Goal: Task Accomplishment & Management: Manage account settings

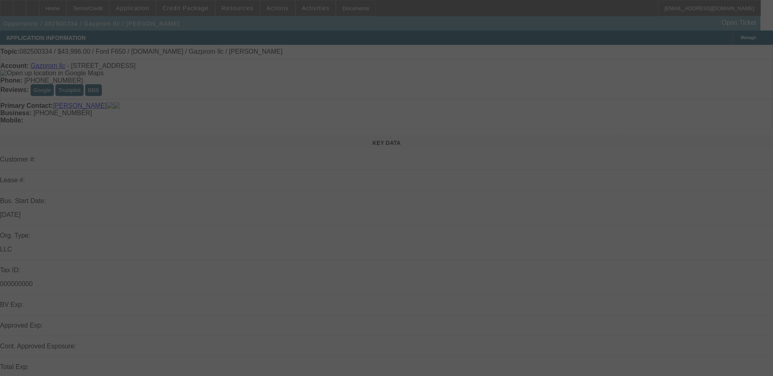
select select "0"
select select "0.1"
select select "0.2"
select select "0"
select select "0.1"
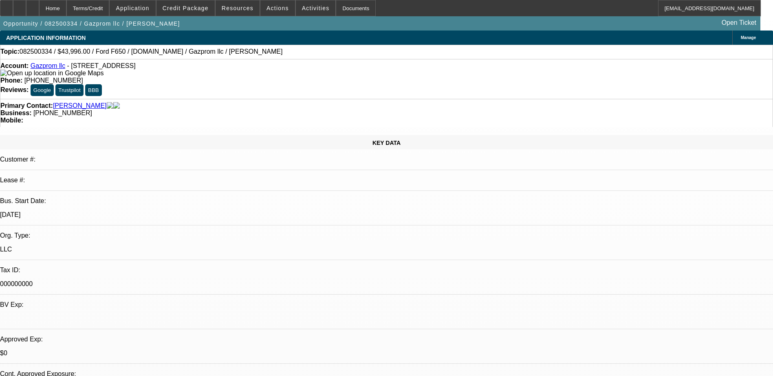
select select "1"
select select "2"
select select "4"
select select "1"
select select "2"
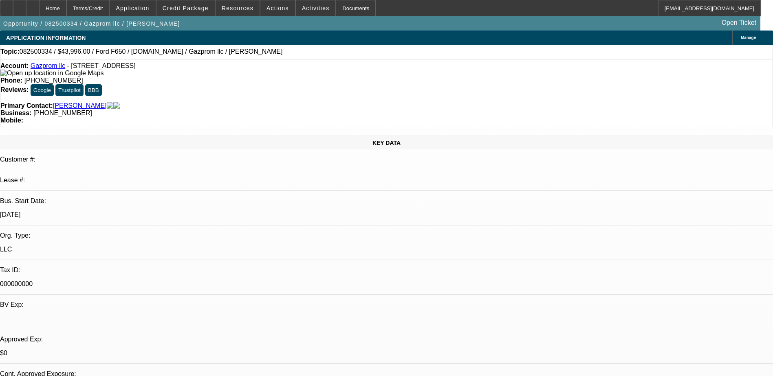
select select "4"
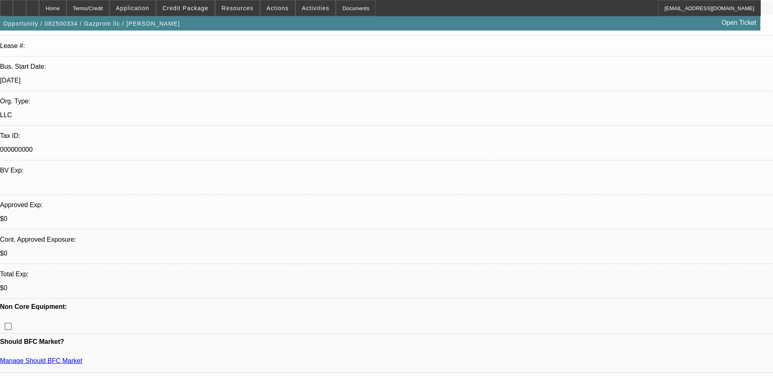
scroll to position [285, 0]
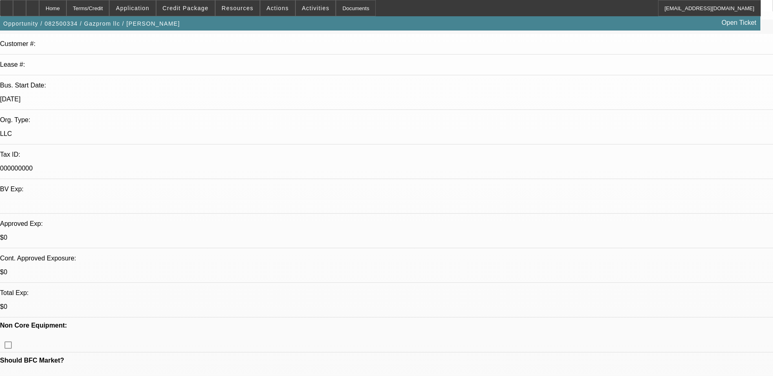
scroll to position [122, 0]
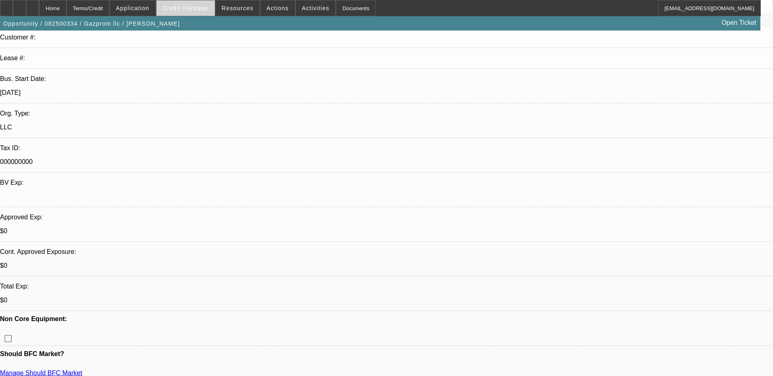
click at [192, 13] on span at bounding box center [185, 8] width 58 height 20
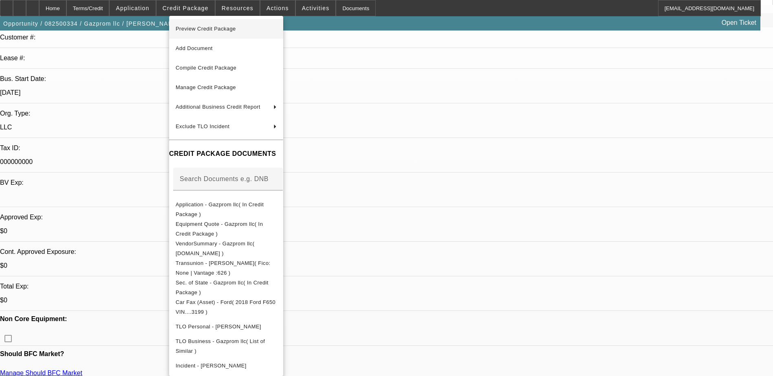
click at [212, 33] on span "Preview Credit Package" at bounding box center [226, 29] width 101 height 10
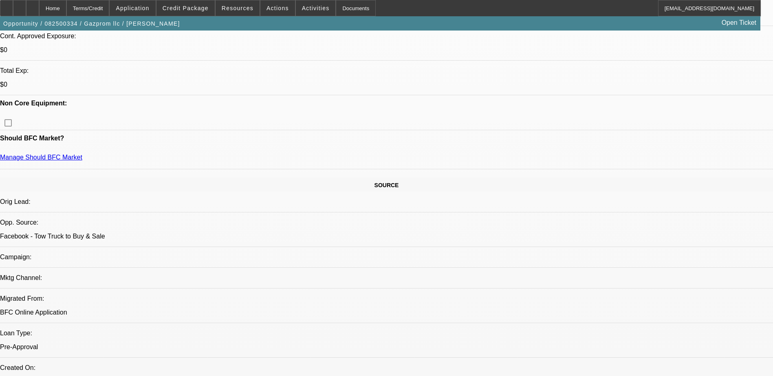
scroll to position [367, 0]
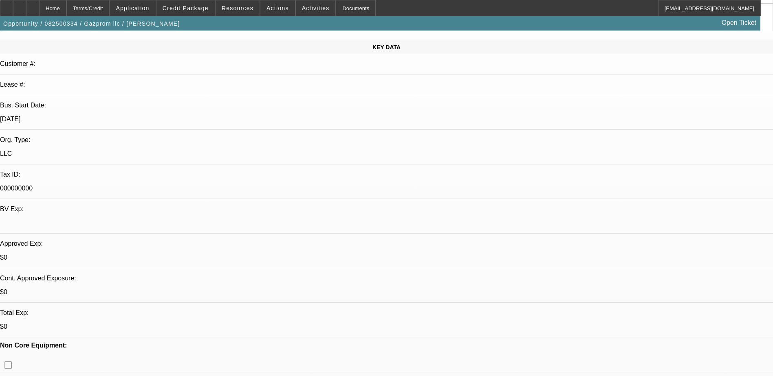
scroll to position [244, 0]
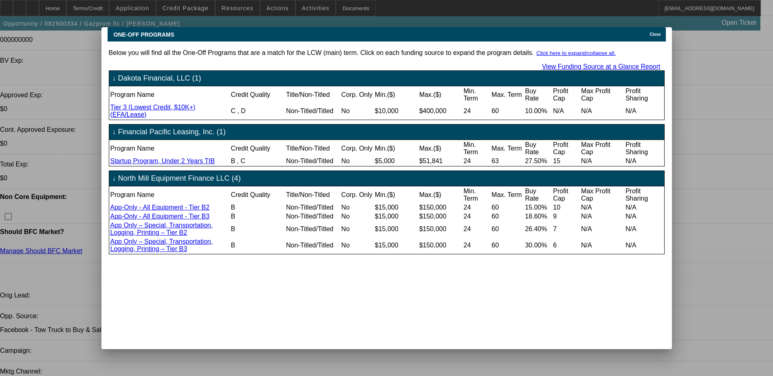
scroll to position [0, 0]
click at [647, 32] on icon at bounding box center [647, 34] width 0 height 4
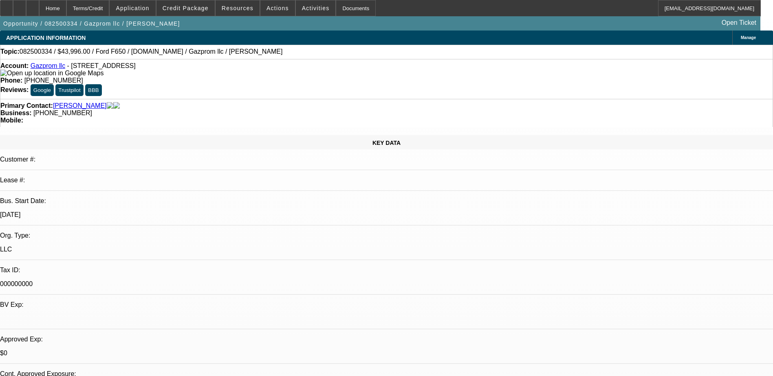
click at [229, 37] on div "APPLICATION INFORMATION Manage" at bounding box center [386, 38] width 773 height 14
radio input "true"
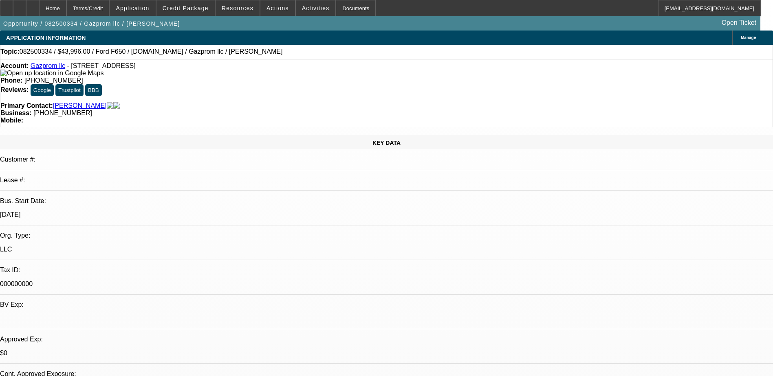
type textarea "dm'd me on messenger, wants to fill out startup plan and send banks stmnts"
radio input "true"
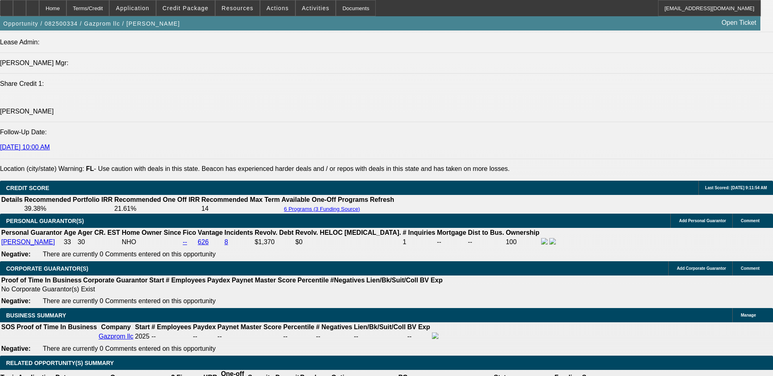
scroll to position [1059, 0]
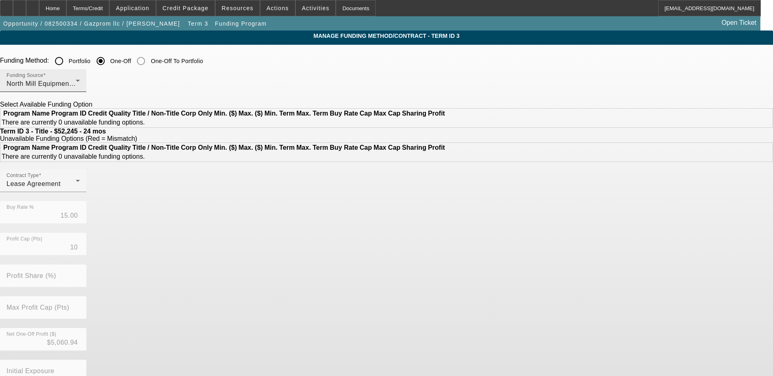
click at [112, 86] on span "North Mill Equipment Finance LLC" at bounding box center [60, 83] width 106 height 7
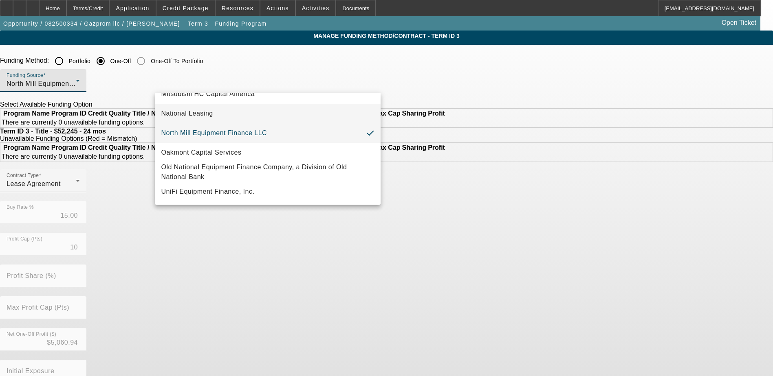
scroll to position [27, 0]
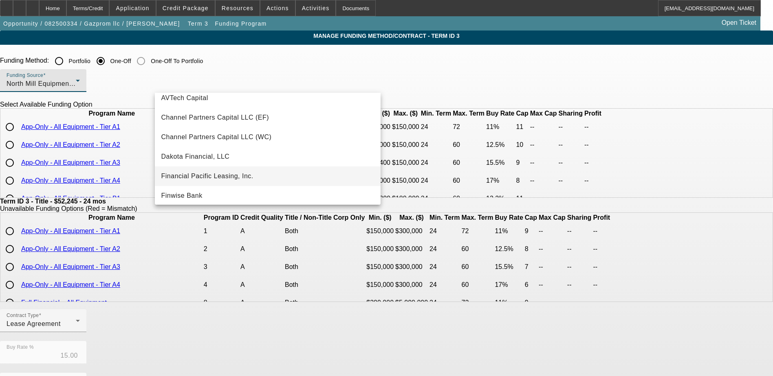
click at [222, 178] on span "Financial Pacific Leasing, Inc." at bounding box center [207, 177] width 92 height 10
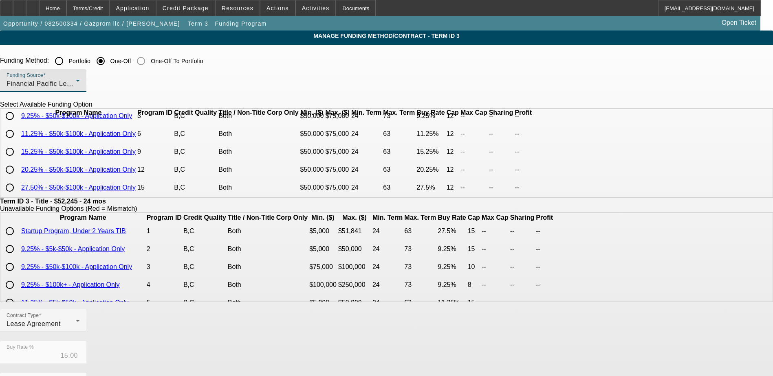
scroll to position [35, 0]
click at [18, 189] on input "radio" at bounding box center [10, 188] width 16 height 16
radio input "true"
type input "27.50"
type input "12"
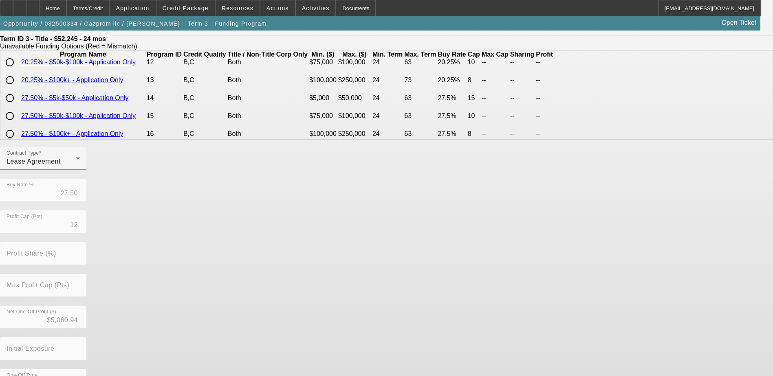
scroll to position [187, 0]
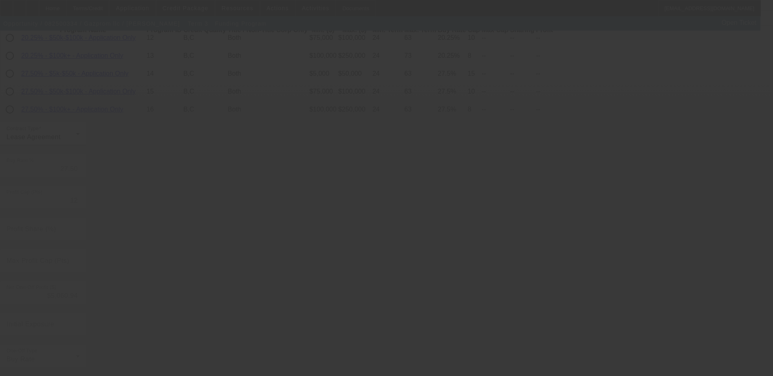
type input "15.00"
type input "10"
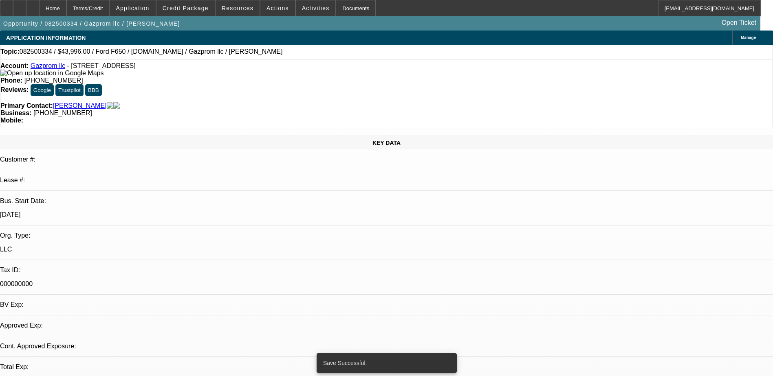
select select "0"
select select "2"
select select "0.1"
select select "4"
select select "0.2"
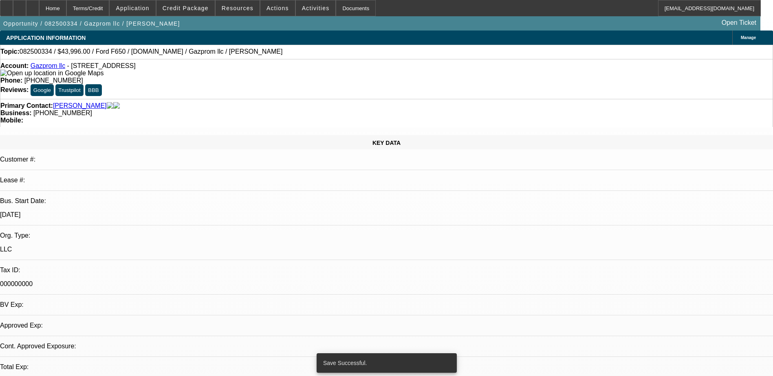
select select "0"
select select "2"
select select "0.1"
select select "4"
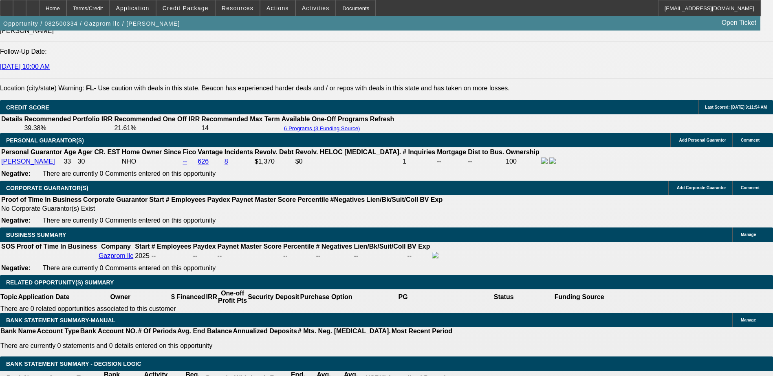
scroll to position [1141, 0]
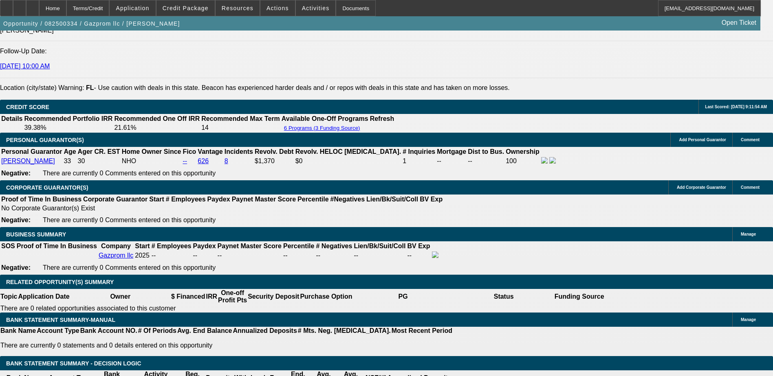
type input "UNKNOWN"
type input "1"
type input "$2,199.63"
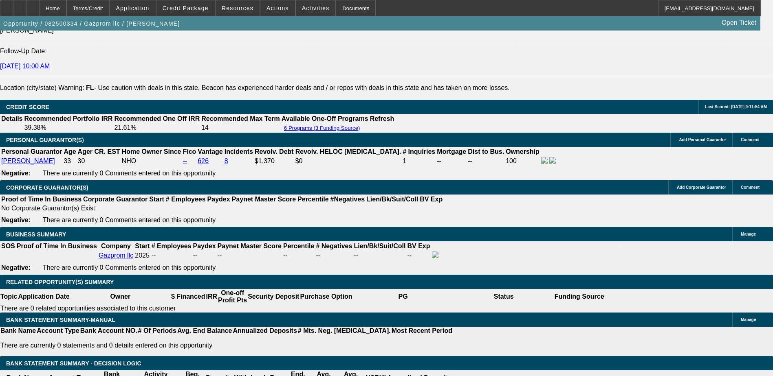
type input "173"
type input "$7,841.52"
type input "1730"
type input "30"
type input "$2,921.18"
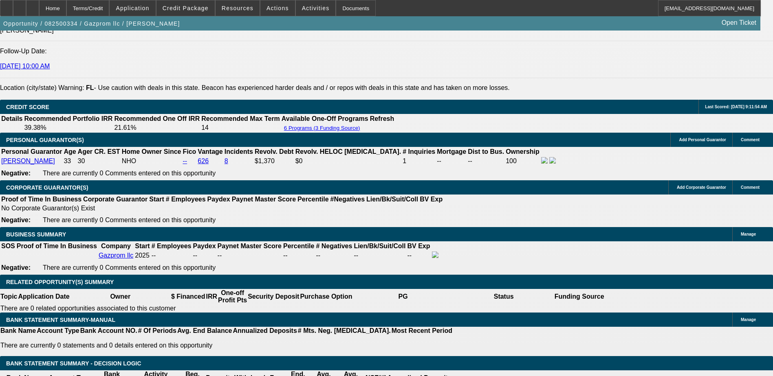
type input "30"
select select "0"
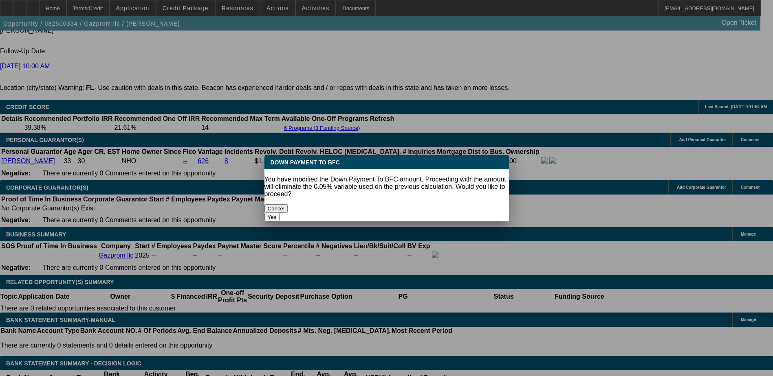
scroll to position [0, 0]
click at [280, 213] on button "Yes" at bounding box center [271, 217] width 15 height 9
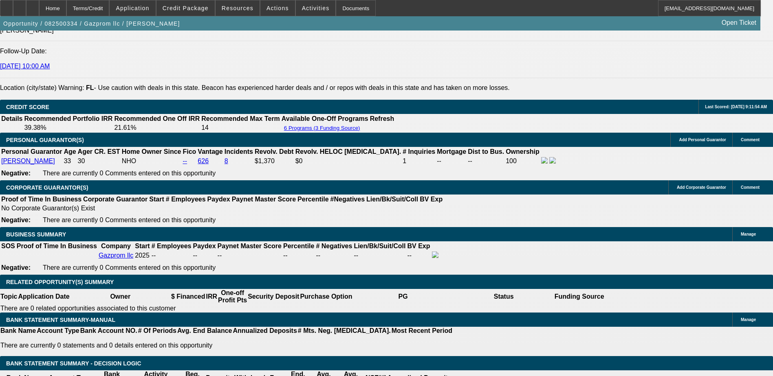
type input "$0.00"
type input "$3,074.93"
type input "$5,000.00"
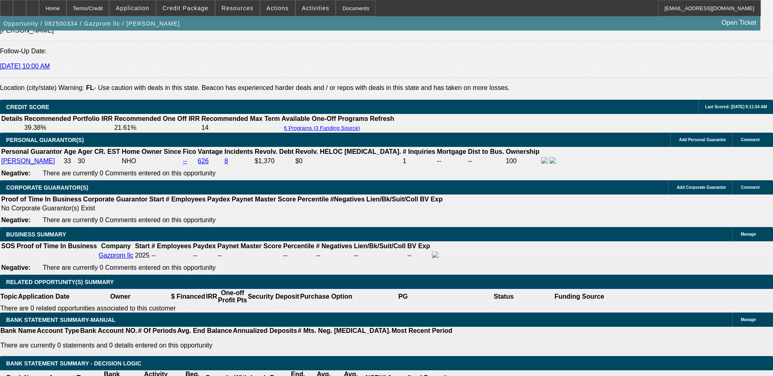
type input "$2,795.36"
select select "1"
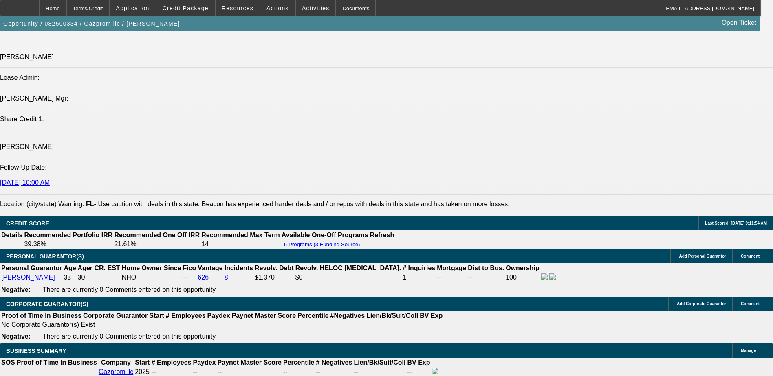
scroll to position [1018, 0]
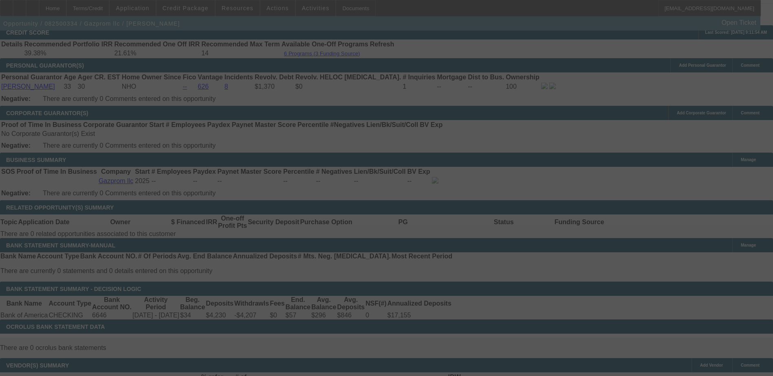
scroll to position [1222, 0]
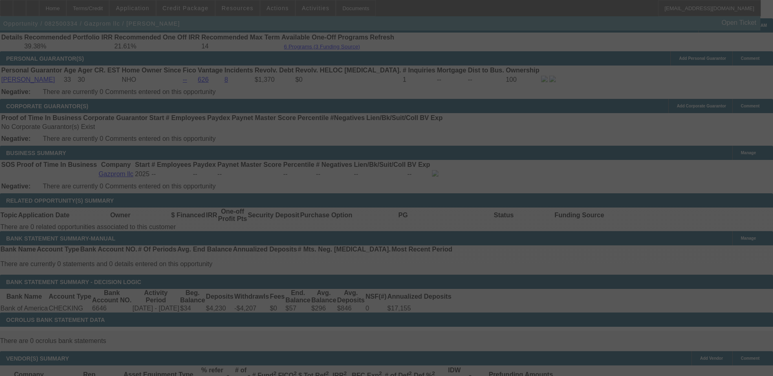
select select "0"
select select "0.1"
select select "4"
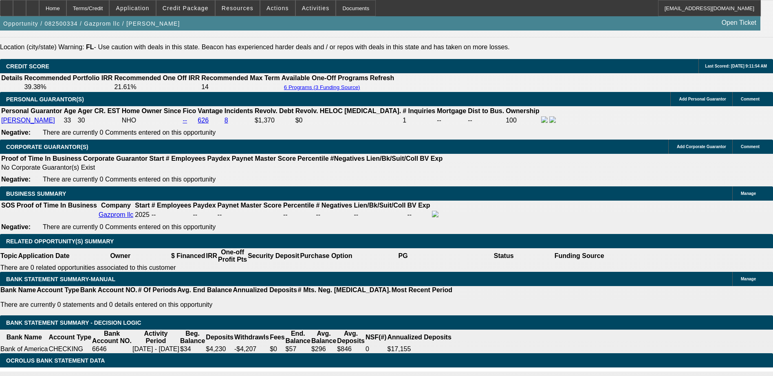
scroll to position [1141, 0]
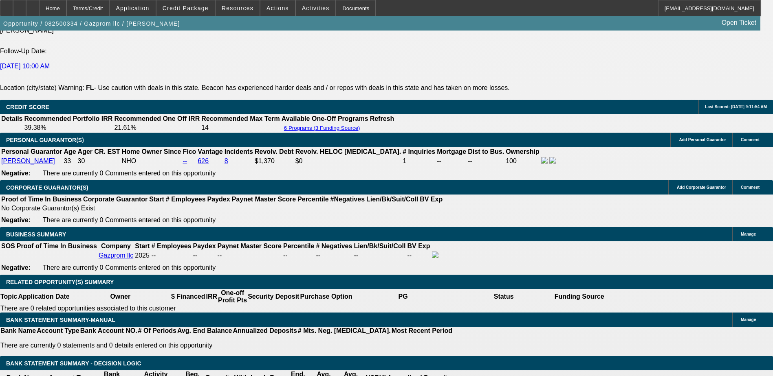
select select "0"
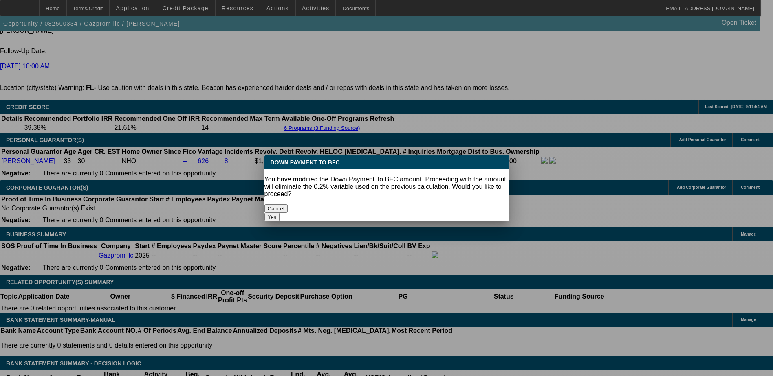
scroll to position [0, 0]
click at [280, 213] on button "Yes" at bounding box center [271, 217] width 15 height 9
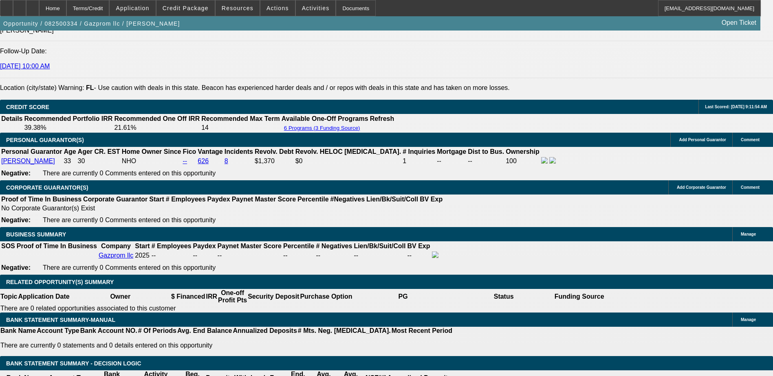
scroll to position [1141, 0]
type input "$0.00"
type input "UNKNOWN"
type input "$2,799.01"
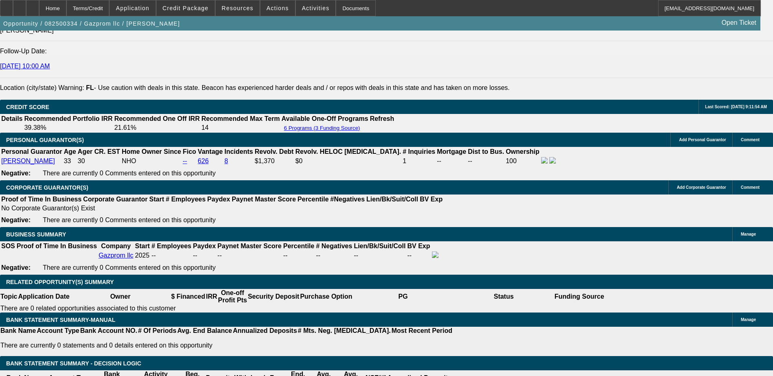
type input "$10,000.00"
type input "$2,290.06"
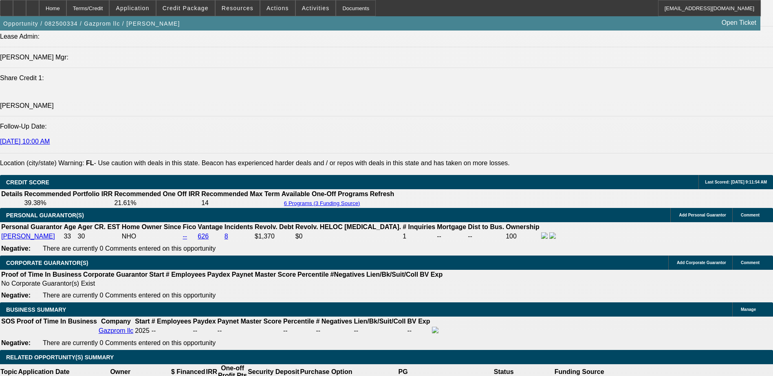
scroll to position [1059, 0]
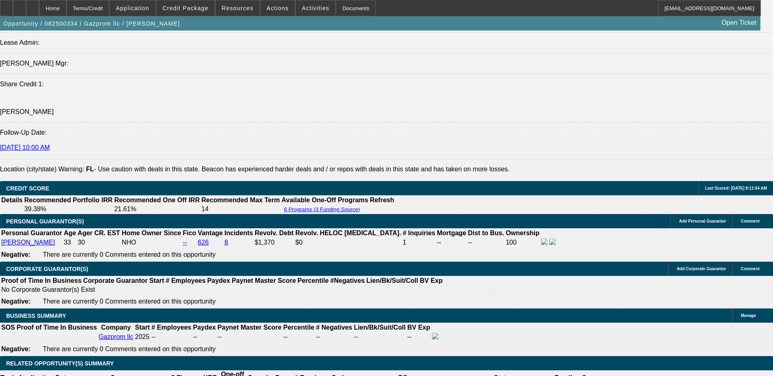
type input "$11,000.00"
type input "$2,239.16"
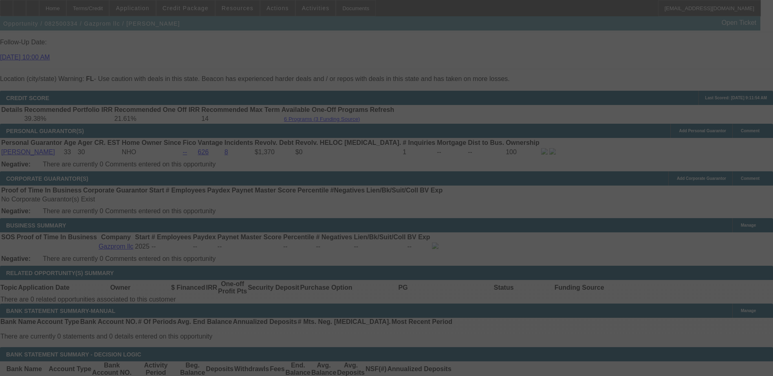
scroll to position [1181, 0]
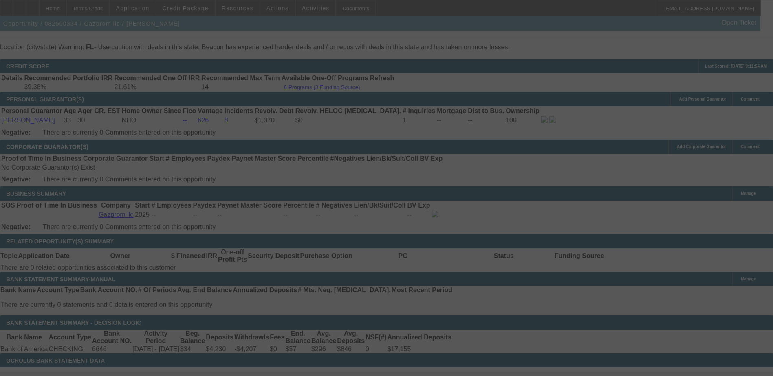
select select "0"
select select "2"
select select "0.1"
select select "4"
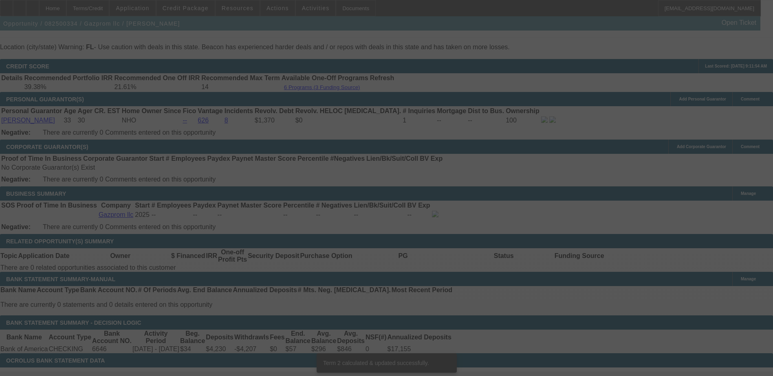
scroll to position [1177, 0]
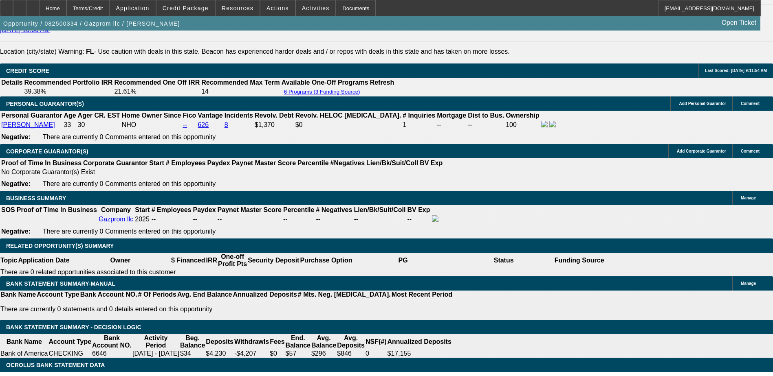
type input "UNKNOWN"
type input "3"
type input "$2,148.85"
type input "32"
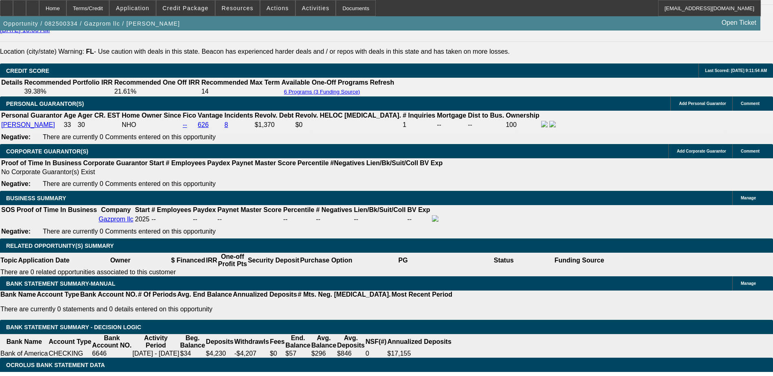
type input "$2,847.09"
type input "329"
type input "$13,747.96"
type input "29"
type input "$2,769.69"
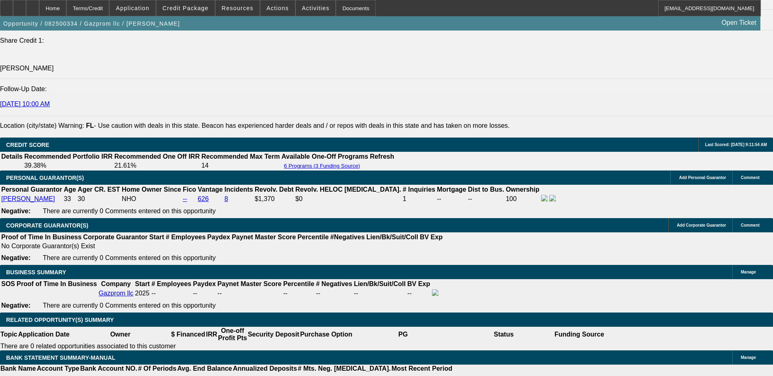
scroll to position [1095, 0]
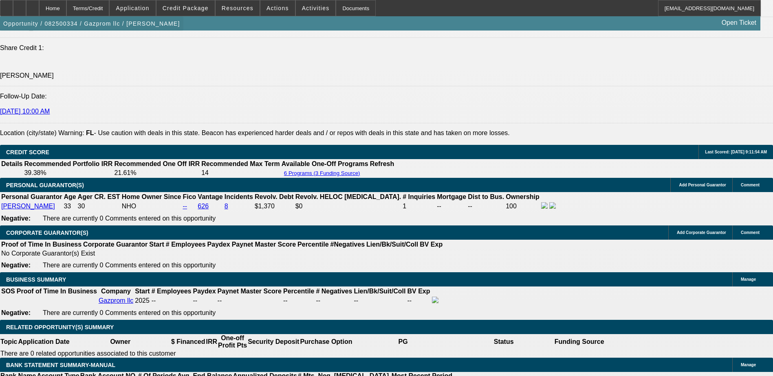
type input "29"
click at [112, 33] on span "button" at bounding box center [91, 24] width 183 height 20
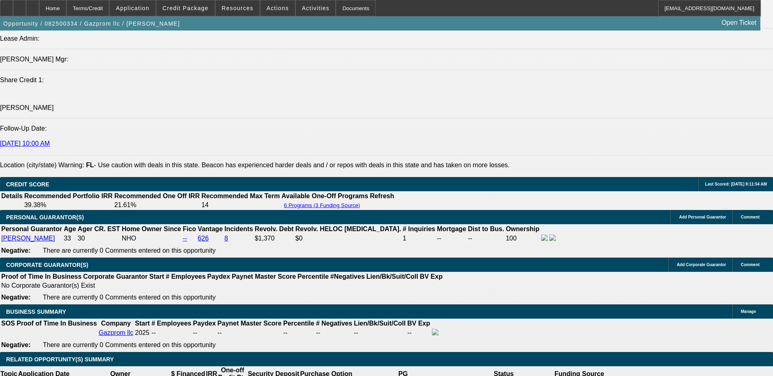
scroll to position [1055, 0]
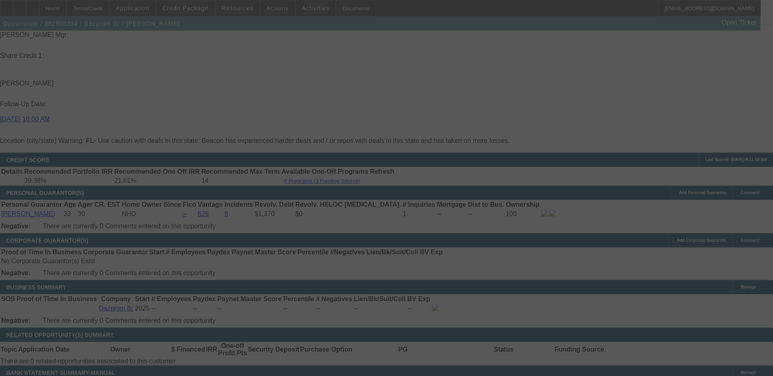
scroll to position [1095, 0]
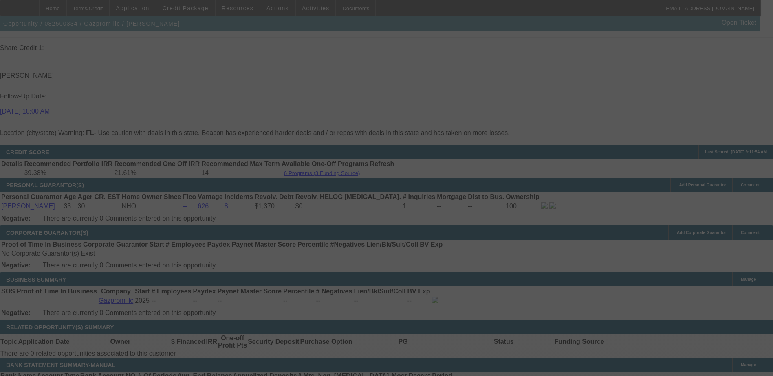
select select "0"
select select "0.1"
select select "4"
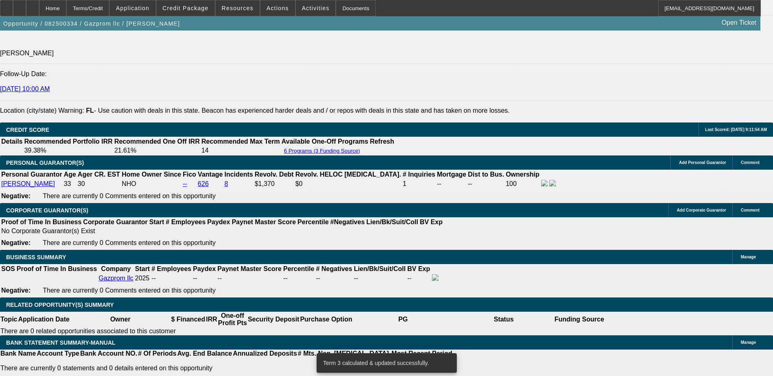
scroll to position [1136, 0]
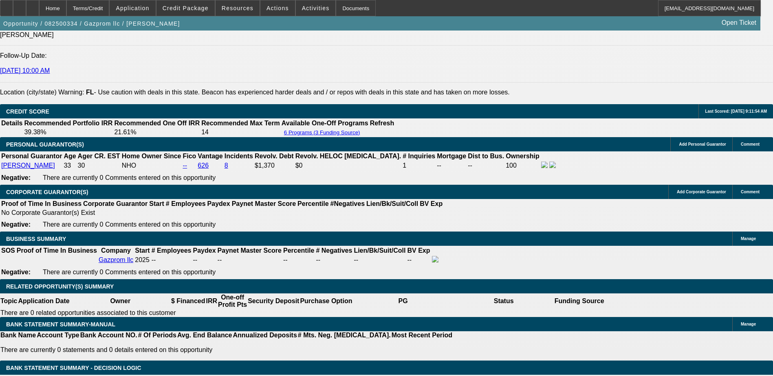
type input "298"
type input "UNKNOWN"
type input "$12,476.26"
type input "28"
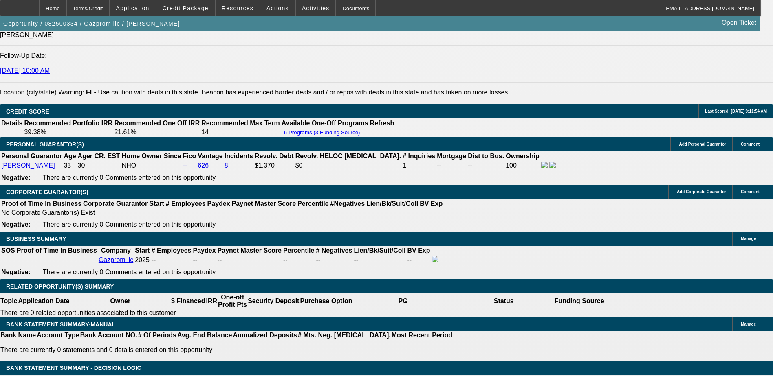
type input "$2,744.15"
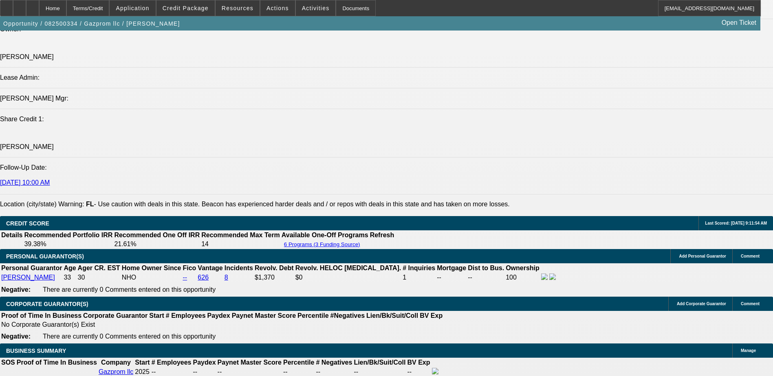
scroll to position [1014, 0]
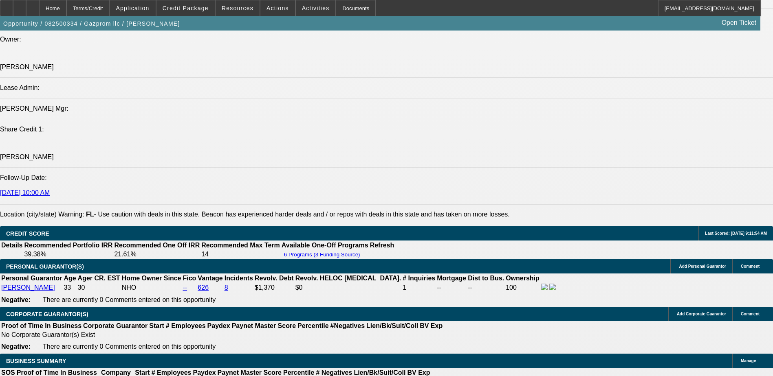
type input "28"
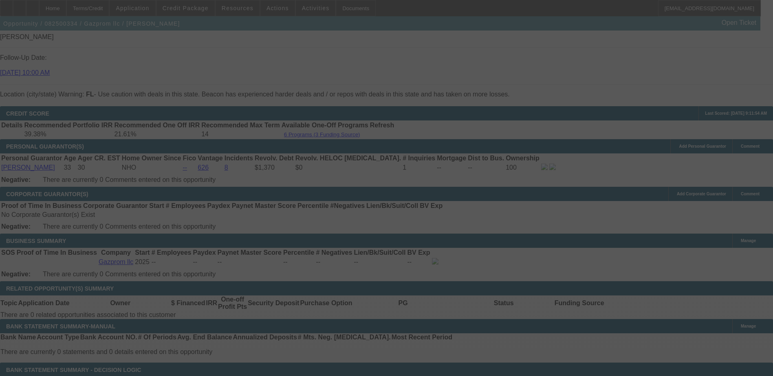
scroll to position [1136, 0]
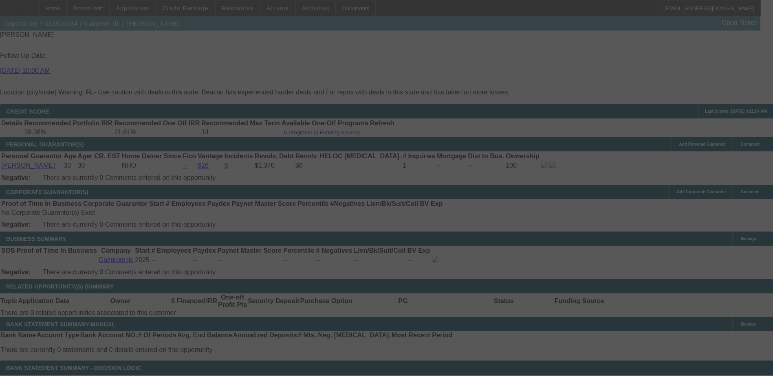
select select "0"
select select "0.1"
select select "4"
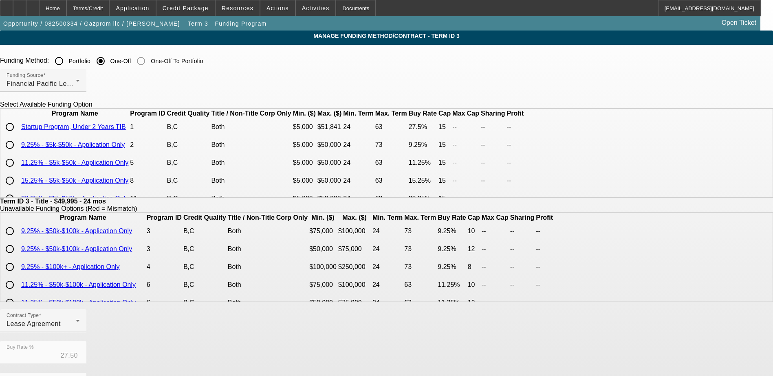
click at [18, 135] on input "radio" at bounding box center [10, 127] width 16 height 16
radio input "true"
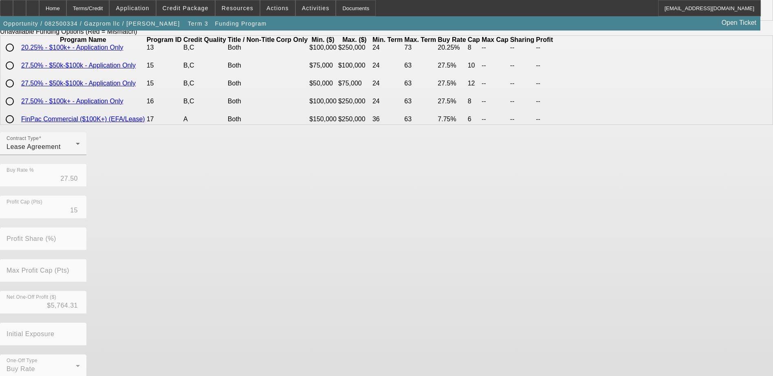
scroll to position [187, 0]
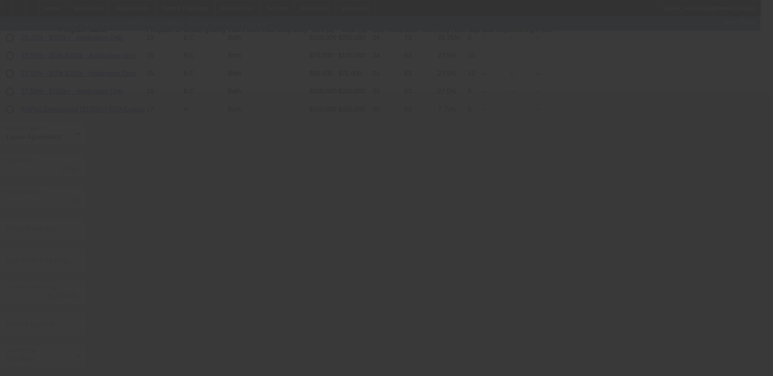
type input "12"
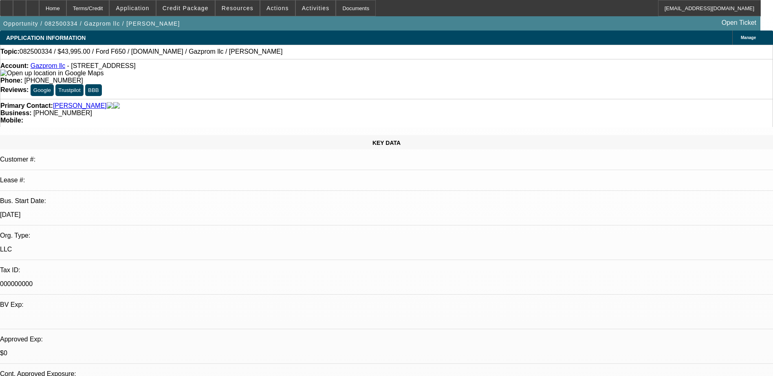
select select "0"
select select "0.1"
select select "4"
select select "0"
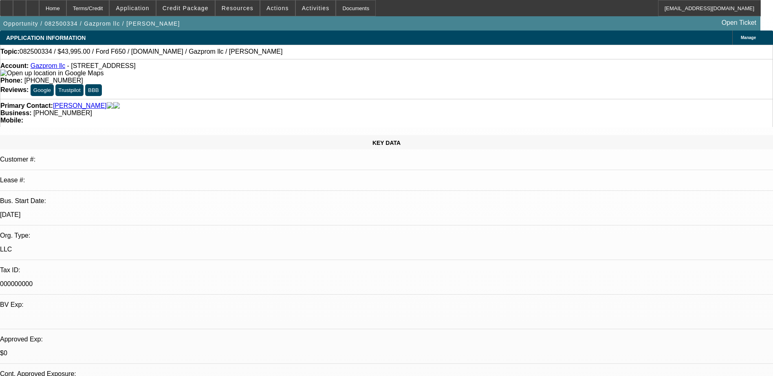
select select "0"
select select "2"
select select "0.1"
select select "4"
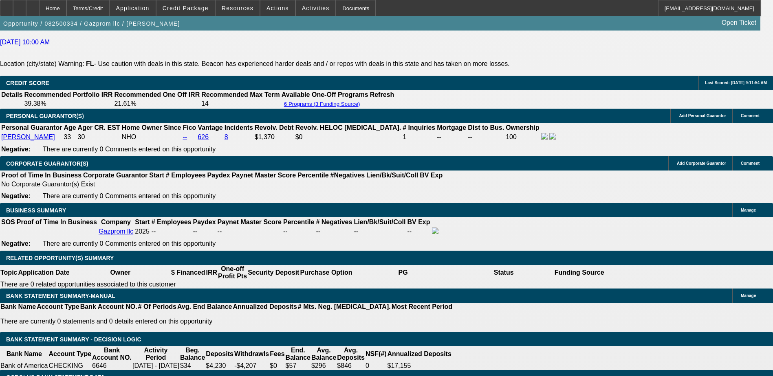
scroll to position [1146, 0]
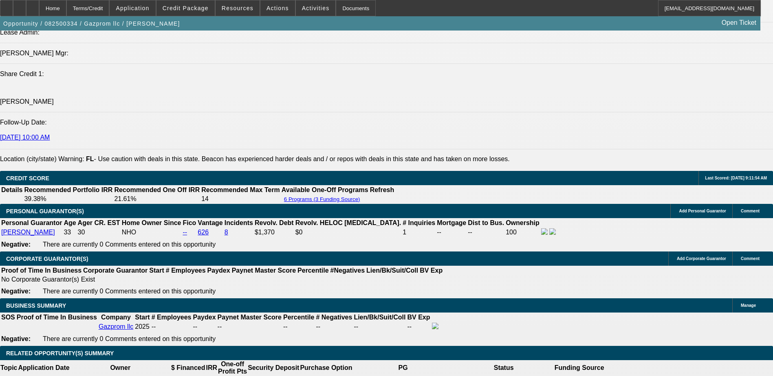
scroll to position [1024, 0]
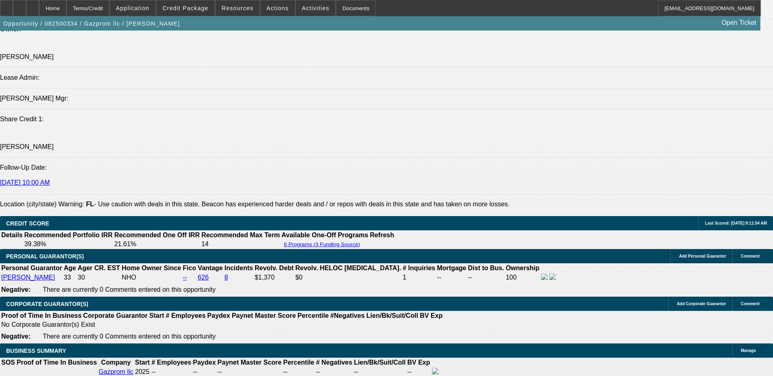
type input "$14,000.00"
type input "UNKNOWN"
type input "$2,086.47"
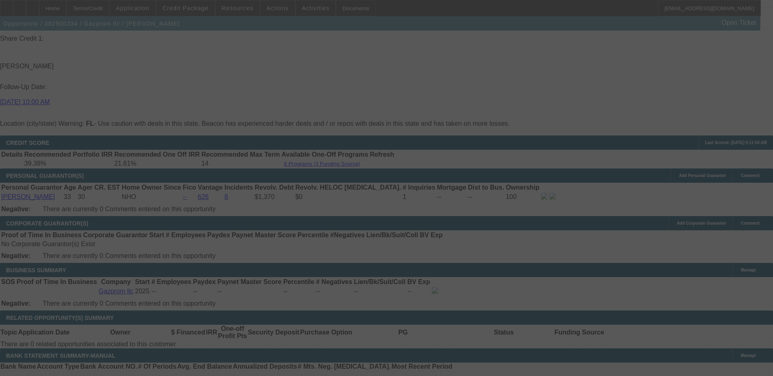
scroll to position [1106, 0]
select select "0"
select select "2"
select select "0.1"
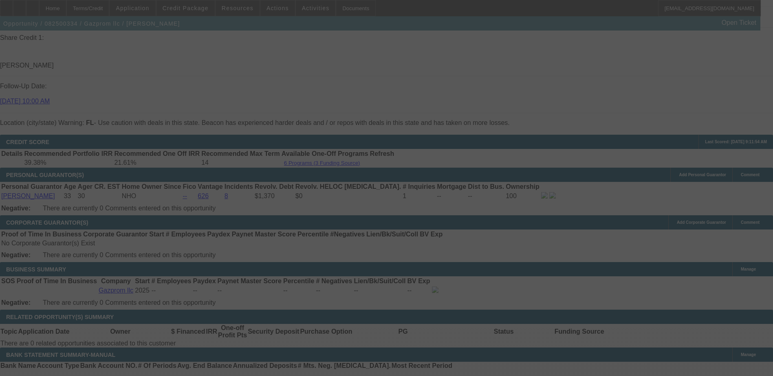
select select "4"
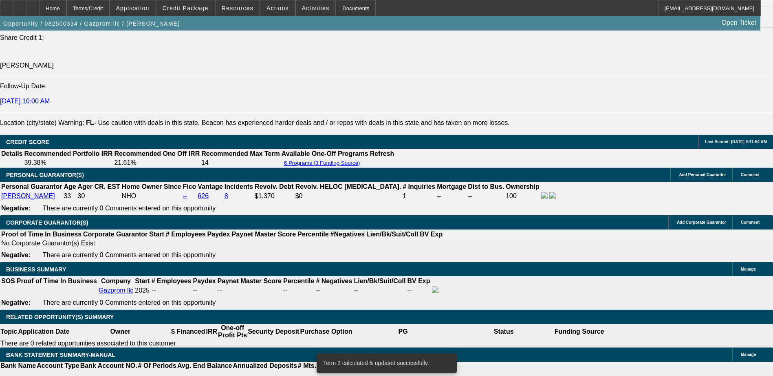
drag, startPoint x: 265, startPoint y: 181, endPoint x: 255, endPoint y: 181, distance: 9.8
type input "$13,750.00"
type input "UNKNOWN"
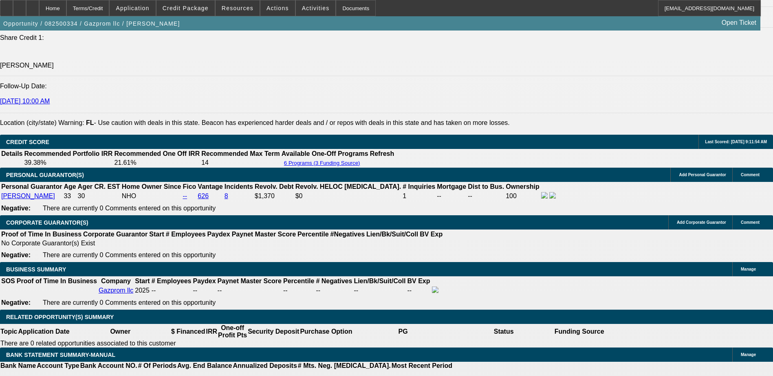
type input "$2,099.20"
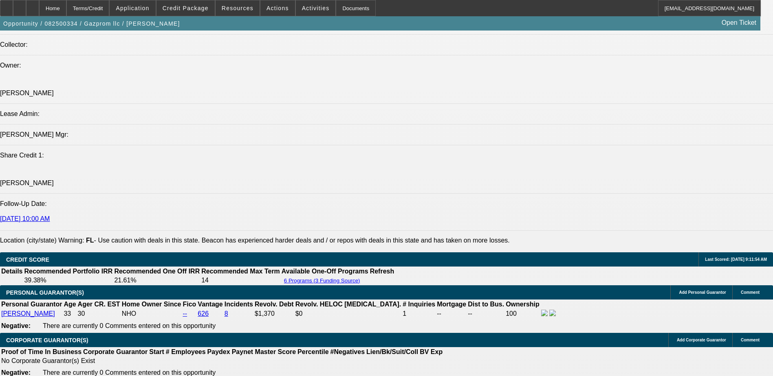
scroll to position [983, 0]
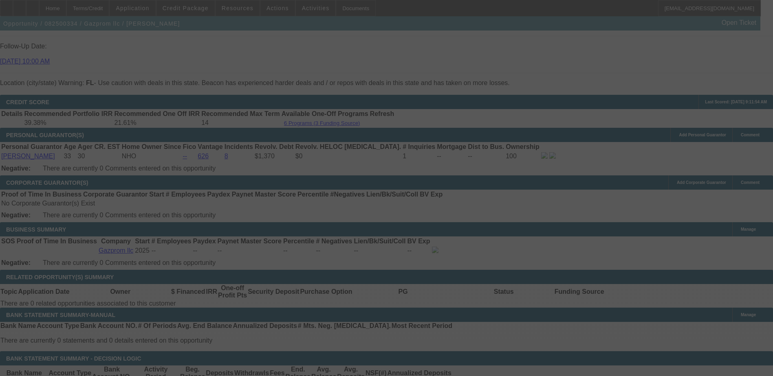
scroll to position [1146, 0]
select select "0"
select select "2"
select select "0.1"
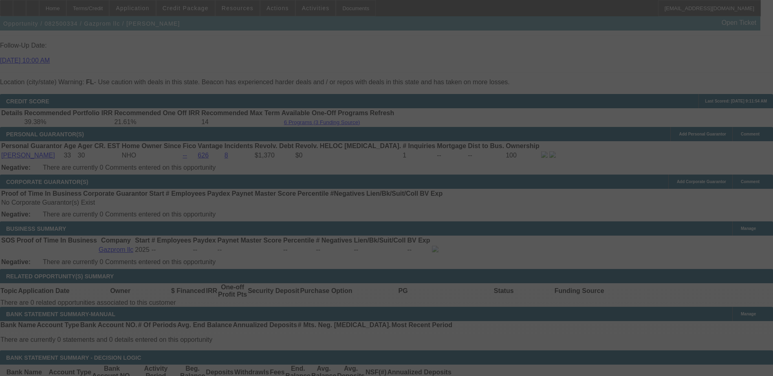
select select "4"
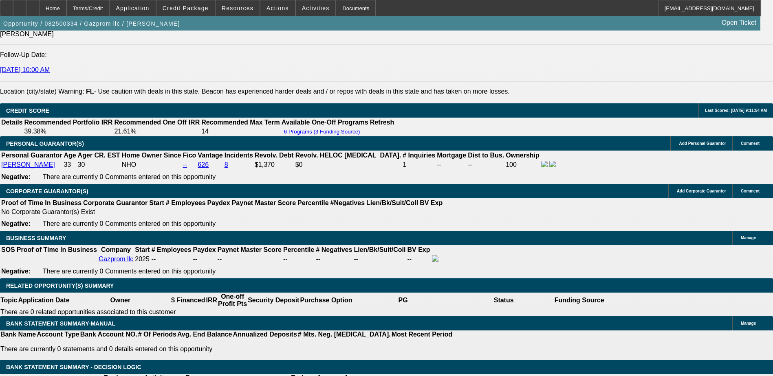
type input "UNKNOWN"
type input "202"
type input "$7,112.91"
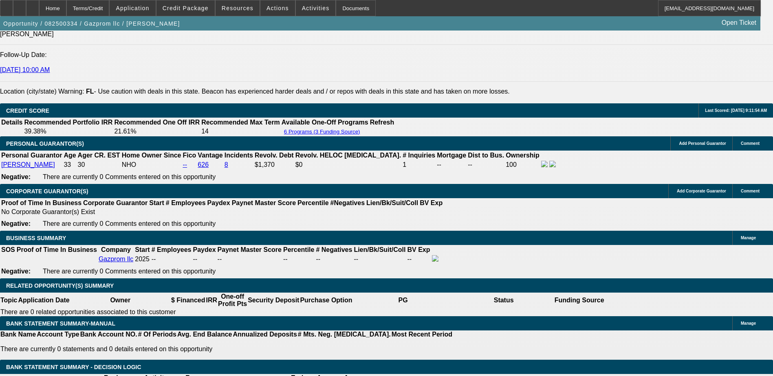
type input "22"
type input "$2,139.71"
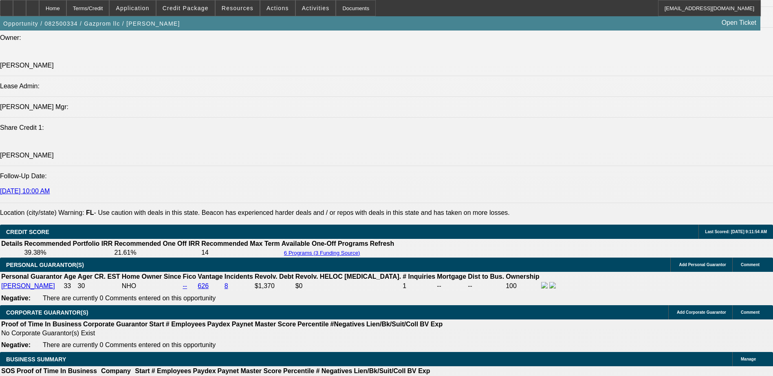
scroll to position [1015, 0]
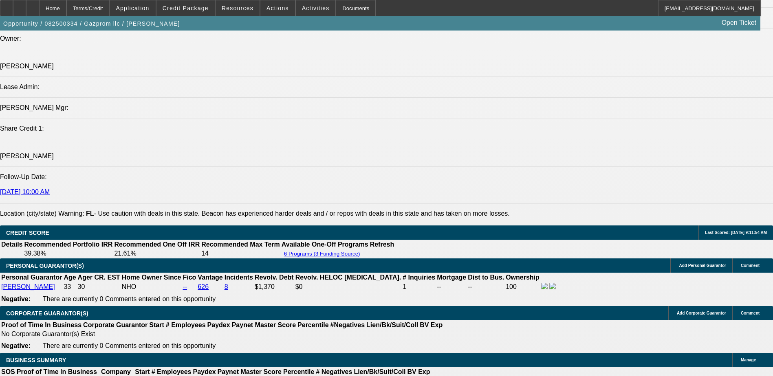
type input "22"
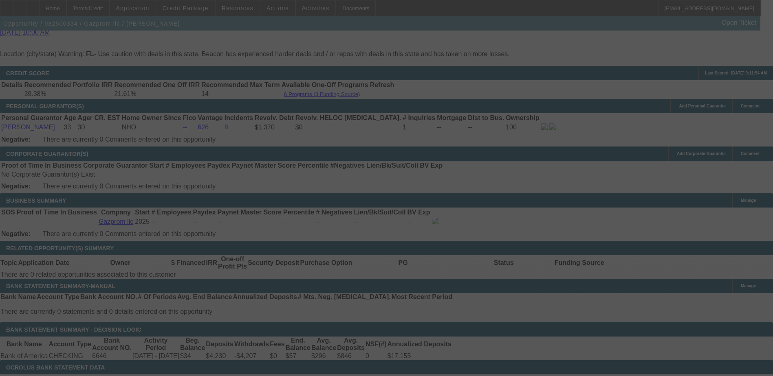
scroll to position [1178, 0]
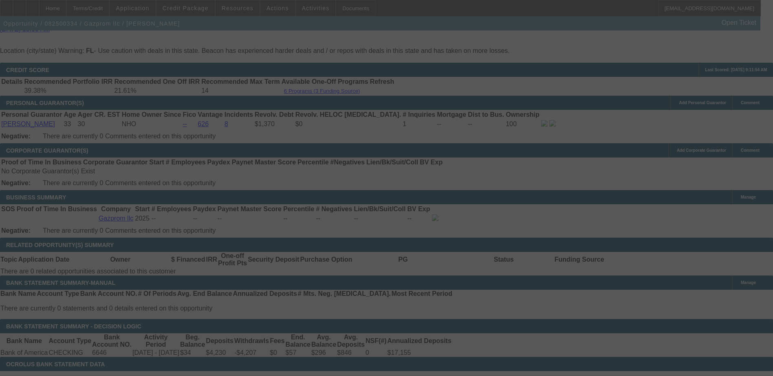
select select "0"
select select "2"
select select "0.1"
select select "4"
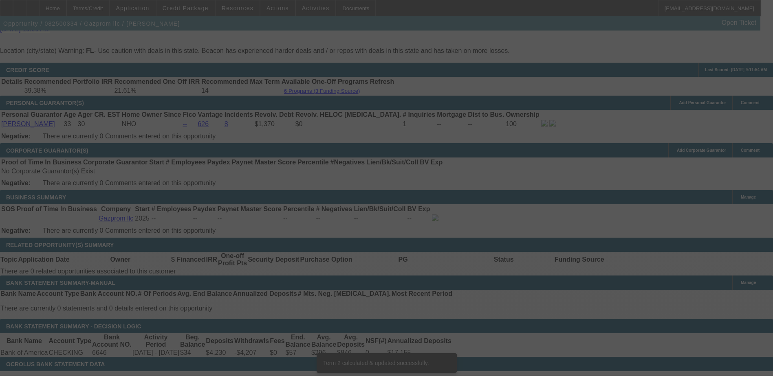
scroll to position [1173, 0]
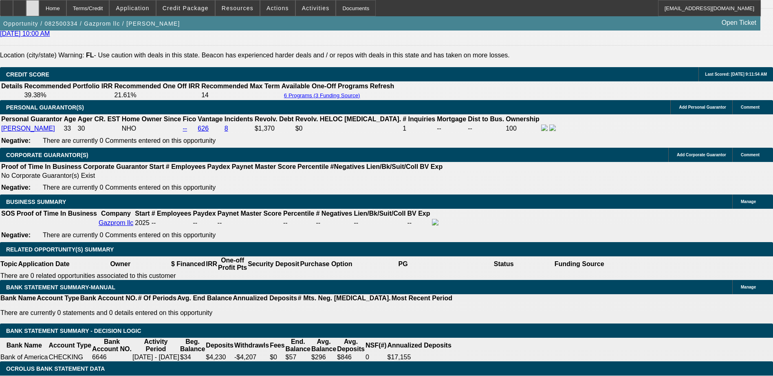
click at [39, 12] on div at bounding box center [32, 8] width 13 height 16
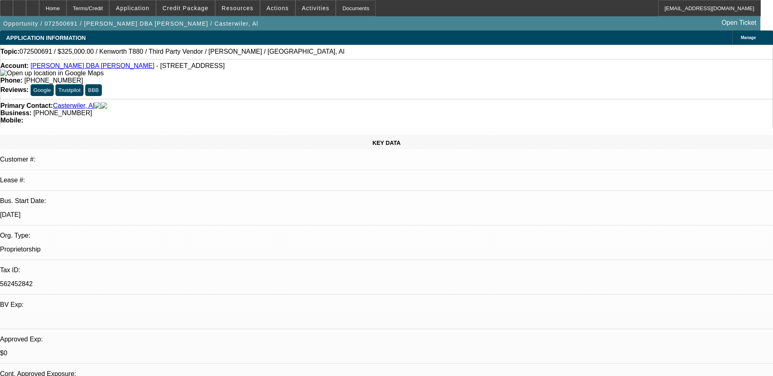
select select "0"
select select "0.1"
select select "6"
select select "0"
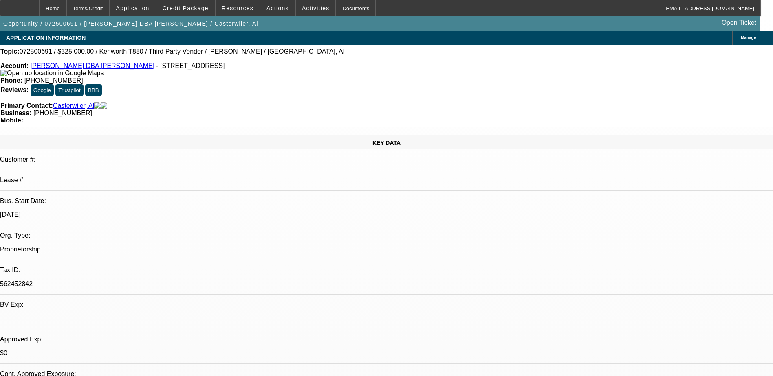
select select "0"
select select "0.1"
select select "6"
select select "0"
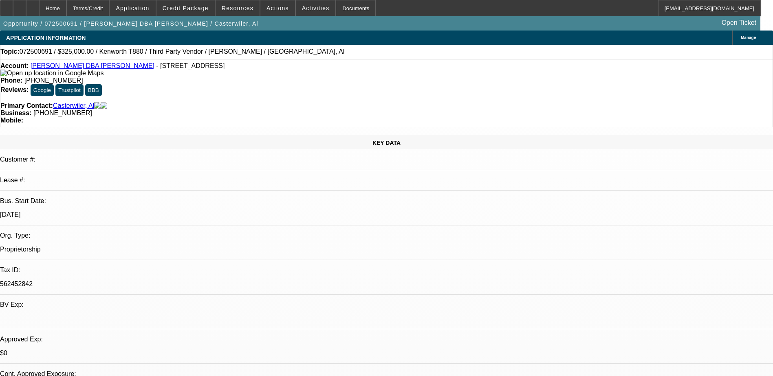
select select "2"
select select "0"
select select "6"
select select "0"
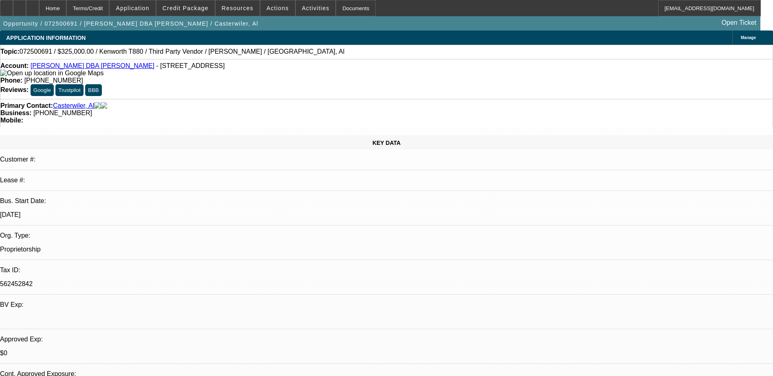
select select "9"
select select "0"
select select "6"
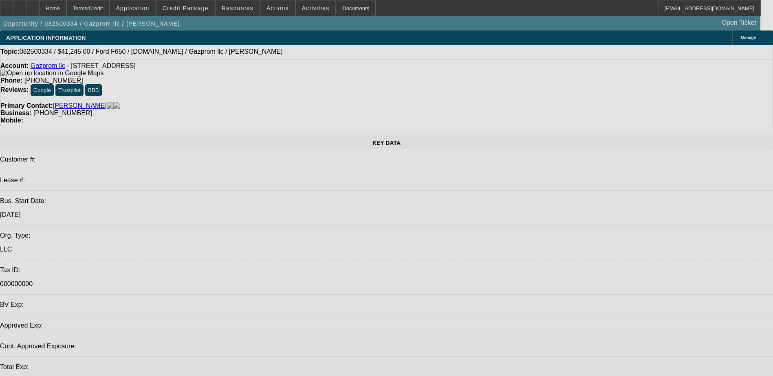
select select "0"
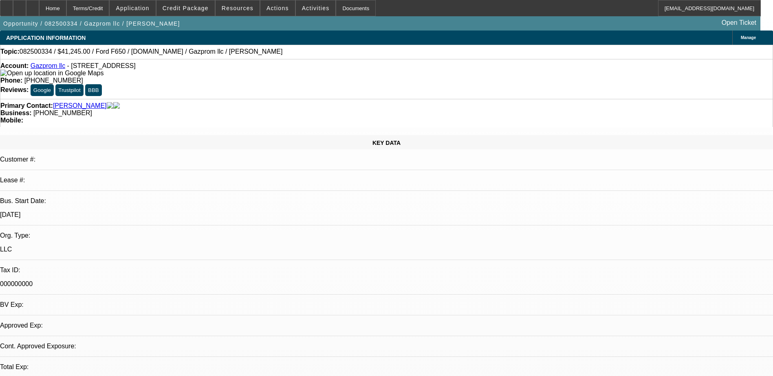
select select "0"
select select "0.1"
select select "0"
select select "0.1"
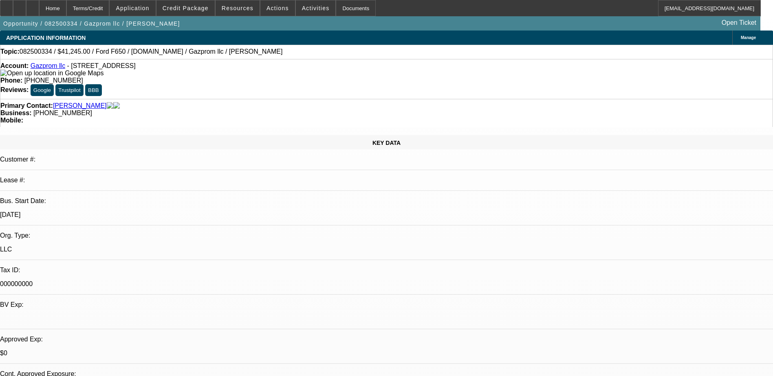
select select "1"
select select "4"
select select "1"
select select "2"
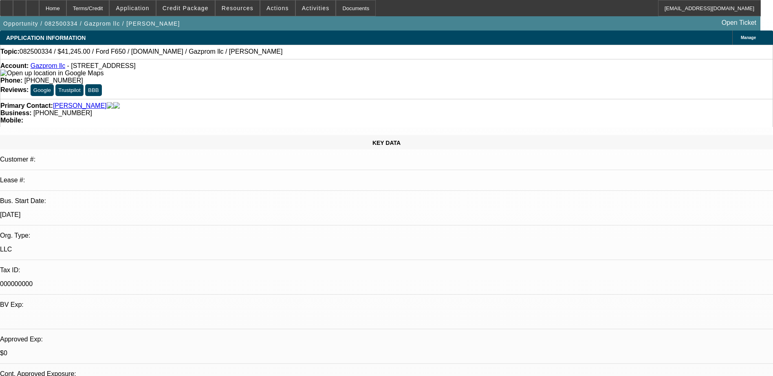
select select "4"
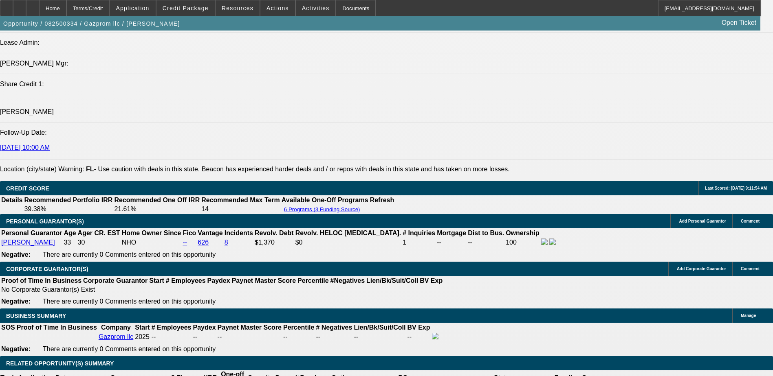
scroll to position [1141, 0]
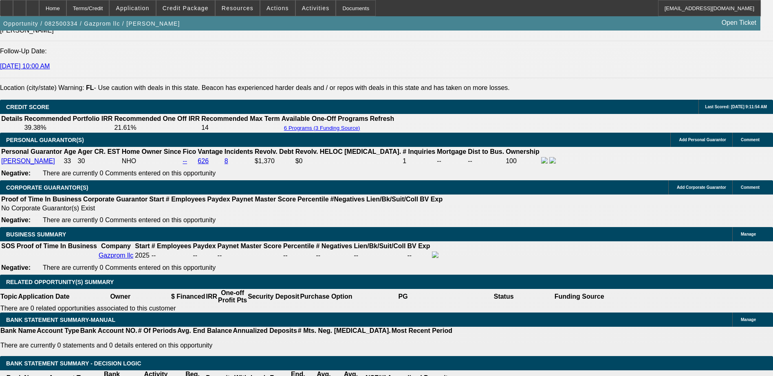
type input "UNKNOWN"
type input "23"
type input "$2,160.14"
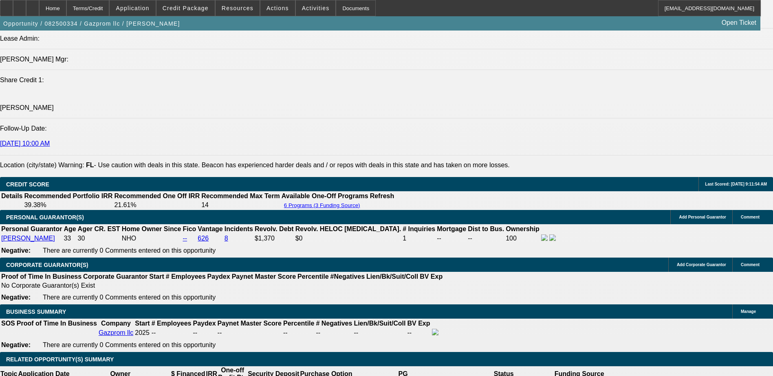
scroll to position [1059, 0]
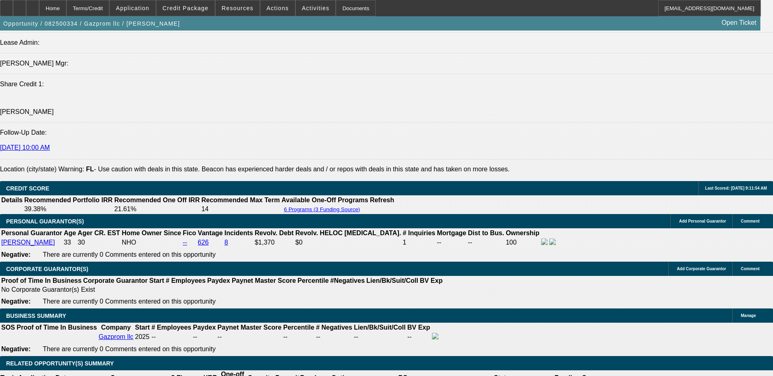
type input "23"
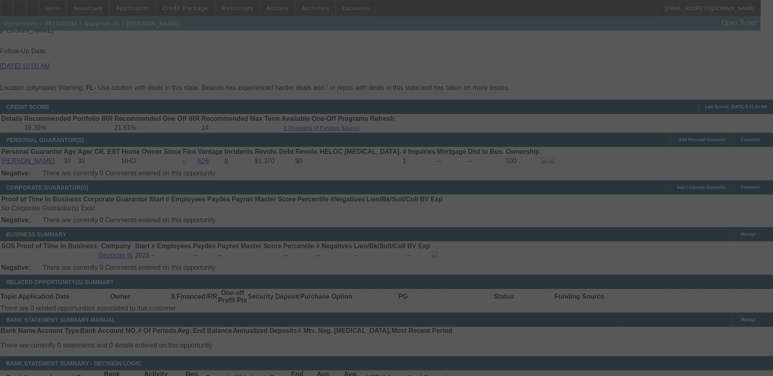
scroll to position [1131, 0]
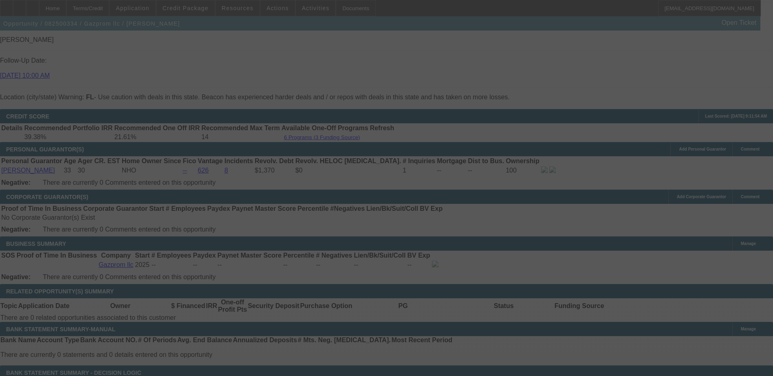
select select "0"
select select "2"
select select "0.1"
select select "4"
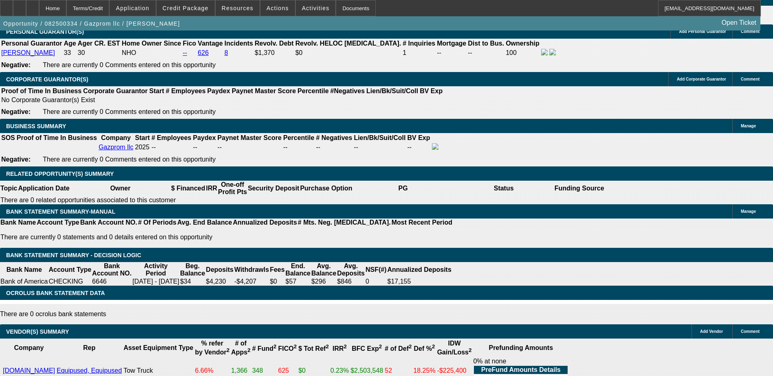
scroll to position [1254, 0]
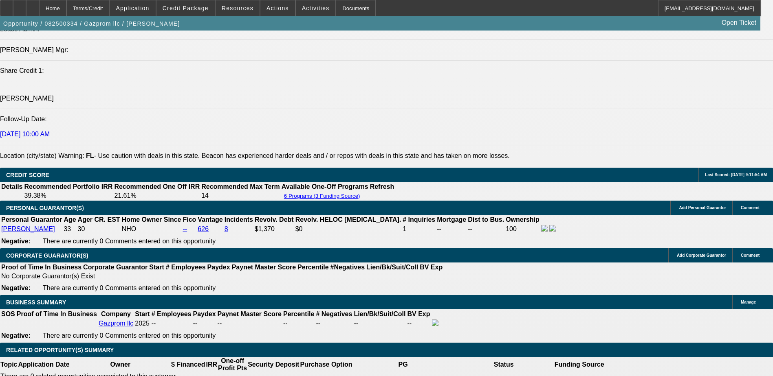
scroll to position [1091, 0]
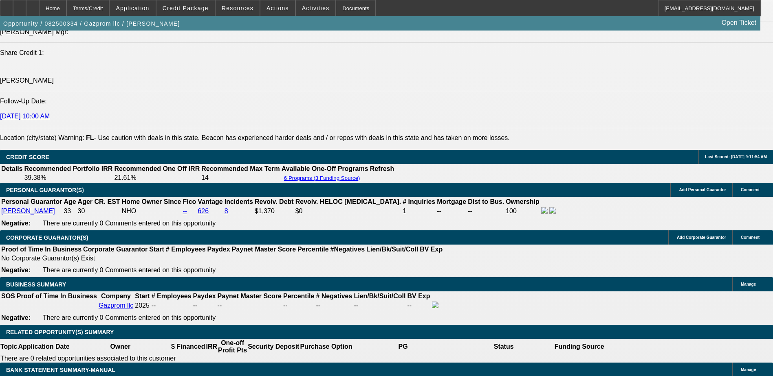
type input "UNKNOWN"
type input "2"
type input "$21,217.27"
type input "18"
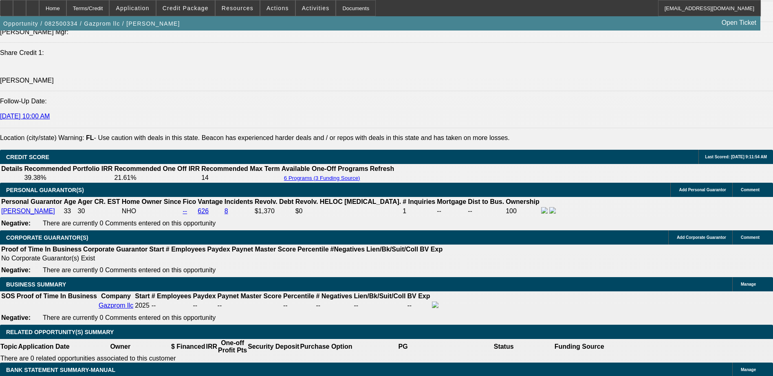
type input "$6.17"
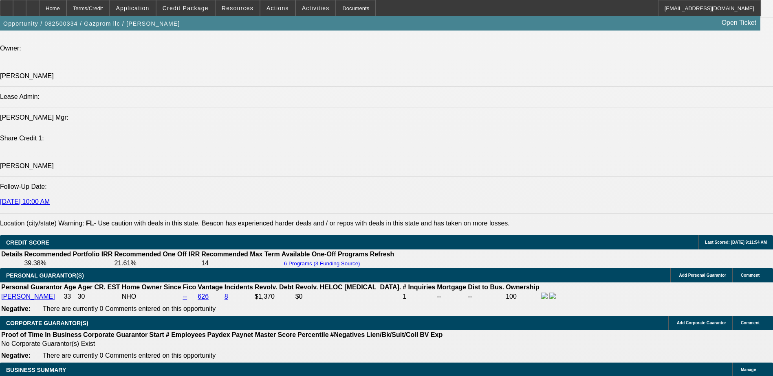
scroll to position [968, 0]
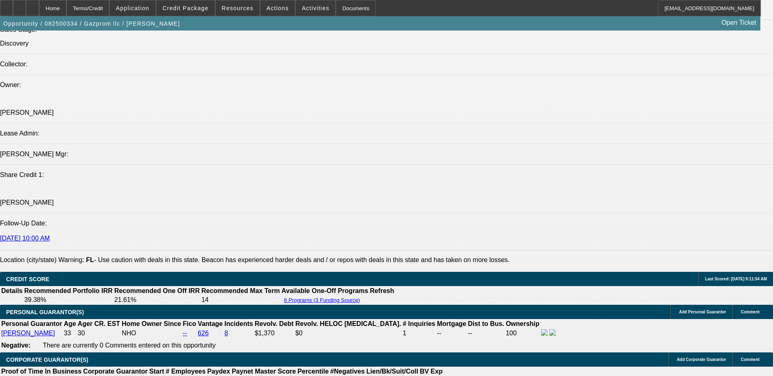
type input "18"
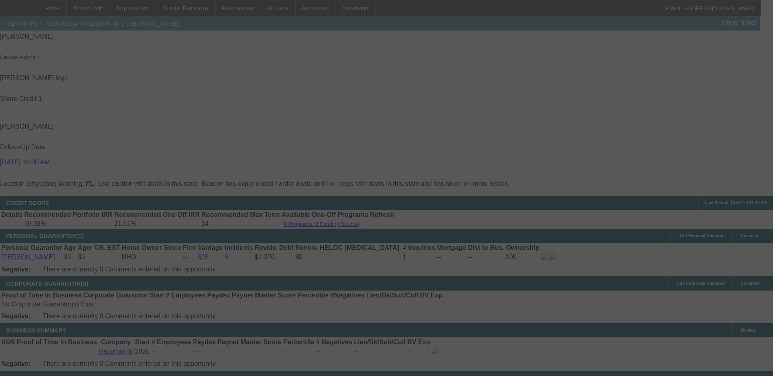
scroll to position [1050, 0]
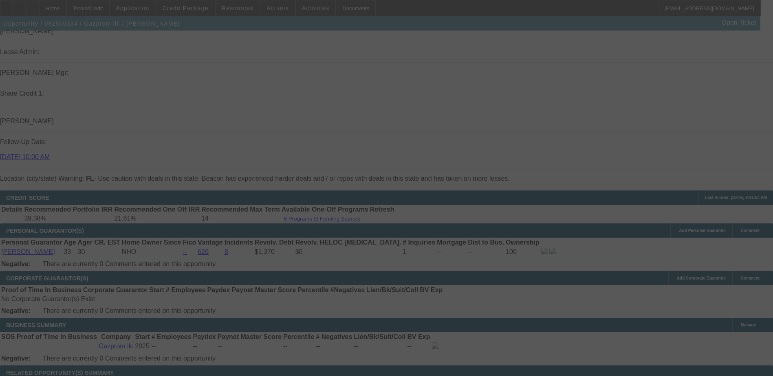
select select "0"
select select "2"
select select "0.1"
select select "4"
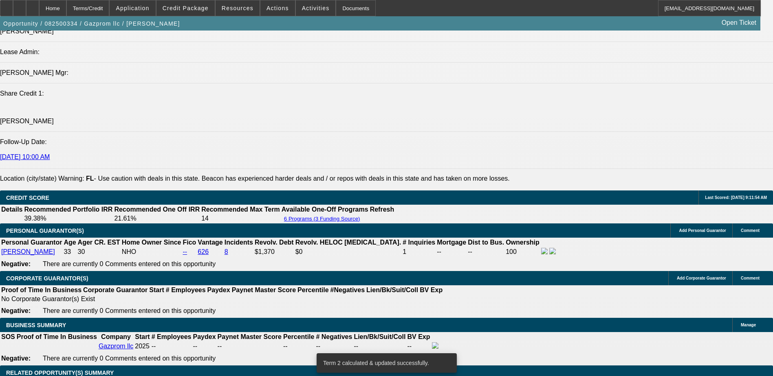
type input "2"
type input "$2,327.84"
type input "22"
type input "$2,710.98"
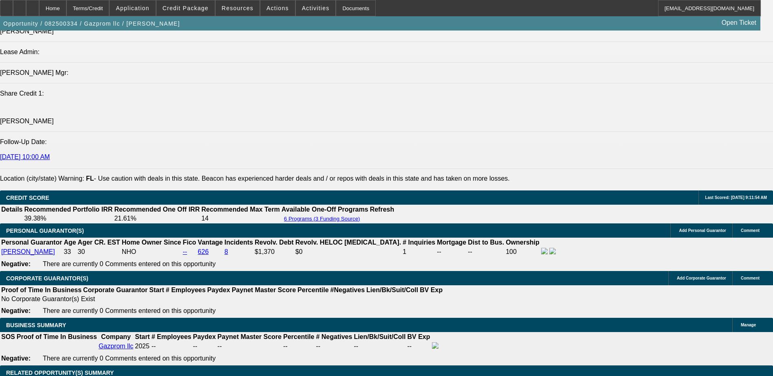
type input "22"
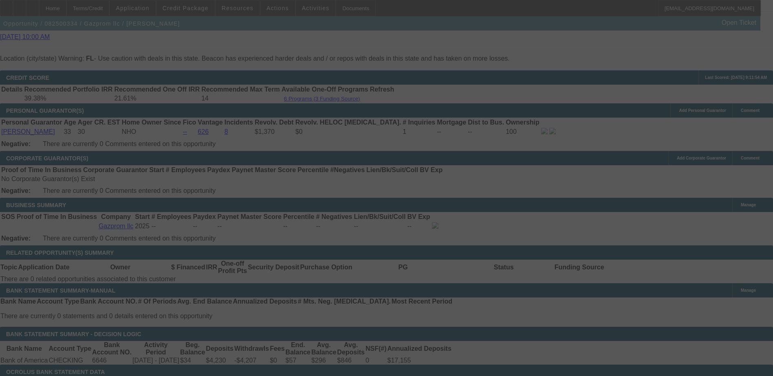
scroll to position [1172, 0]
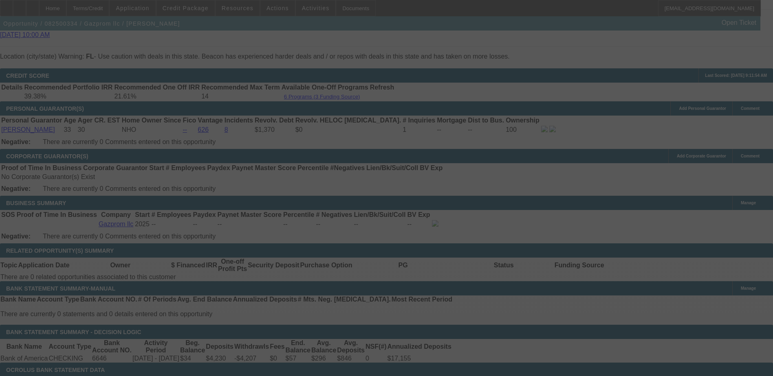
select select "0"
select select "2"
select select "0.1"
select select "4"
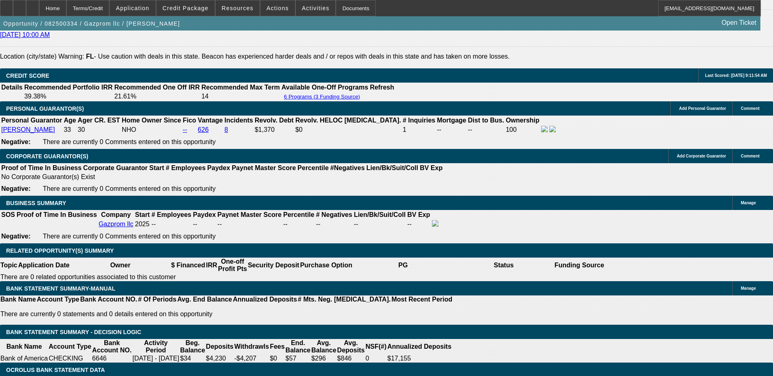
type input "$13,500.00"
type input "UNKNOWN"
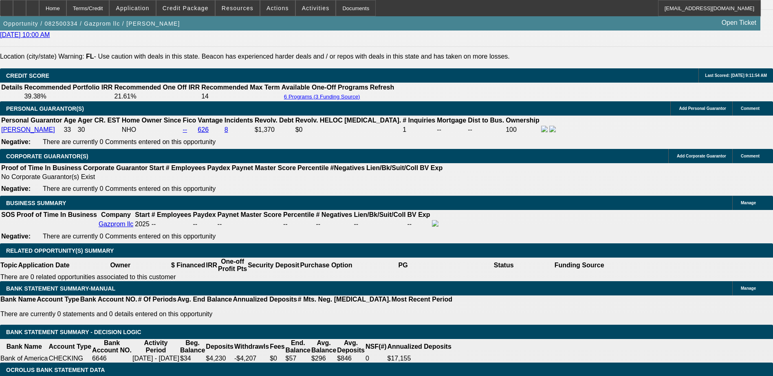
type input "$2,727.41"
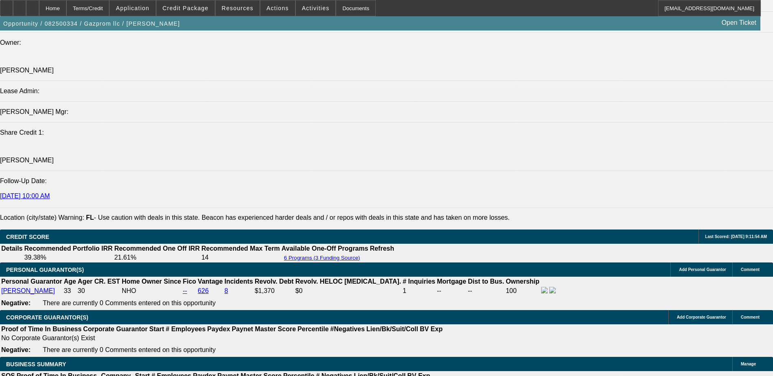
scroll to position [1009, 0]
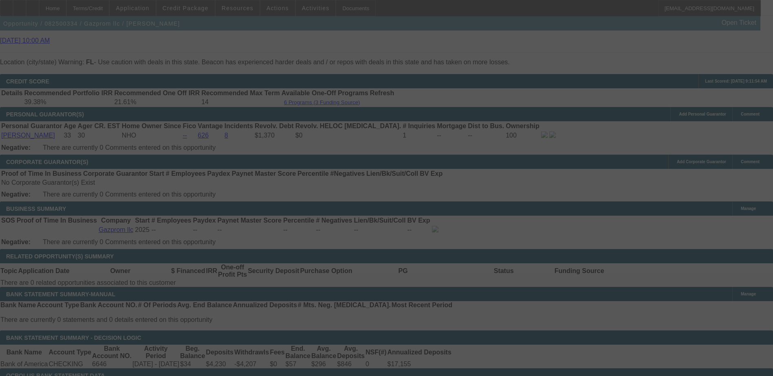
scroll to position [1172, 0]
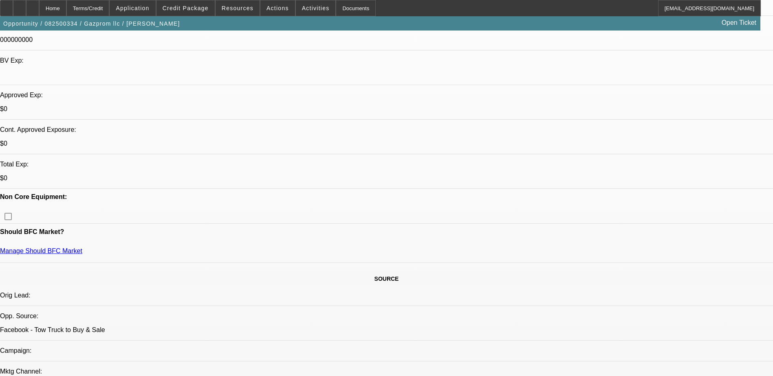
select select "0"
select select "0.1"
select select "0"
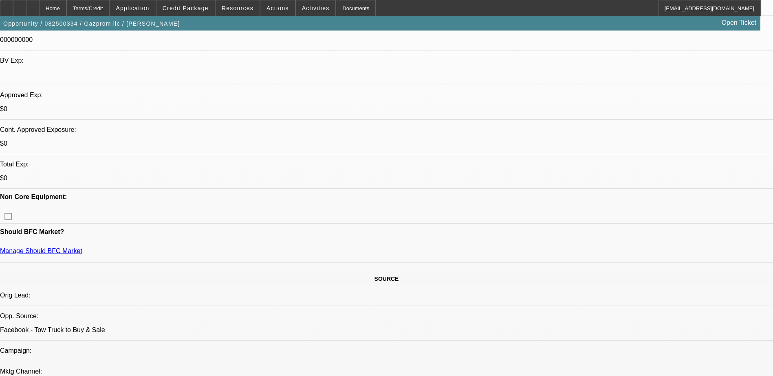
select select "0.1"
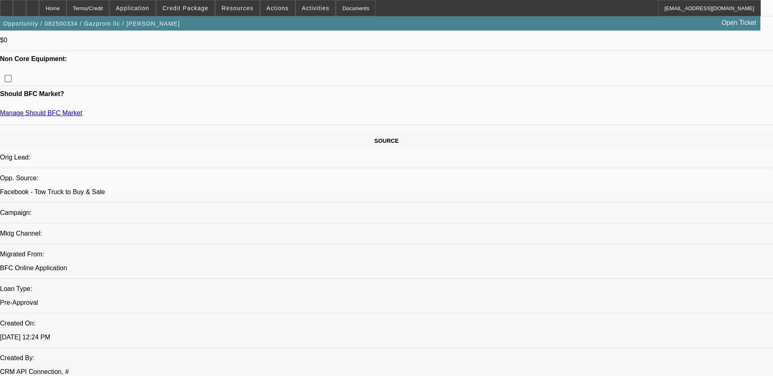
select select "1"
select select "4"
select select "1"
select select "2"
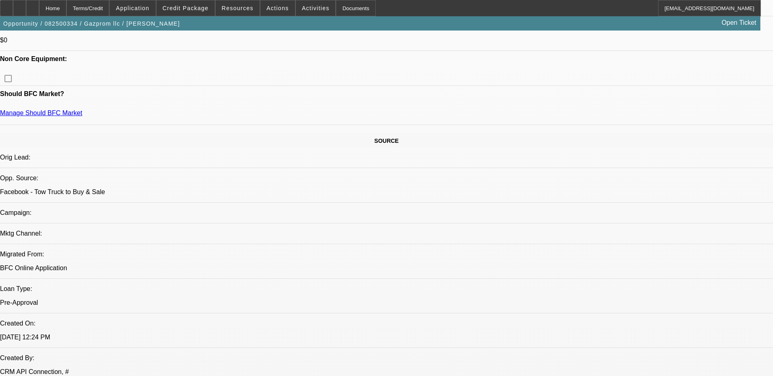
select select "4"
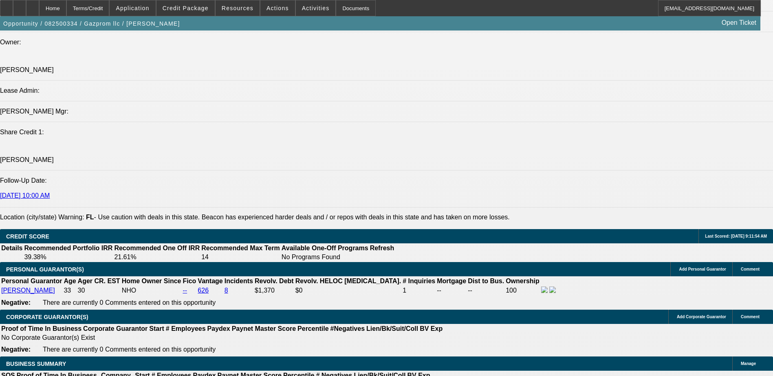
scroll to position [1008, 0]
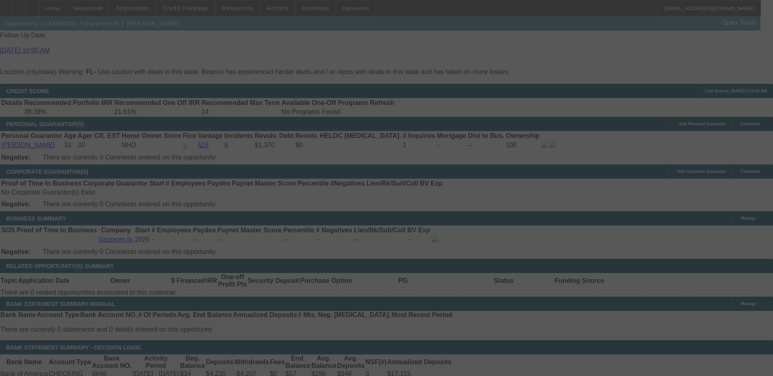
scroll to position [1171, 0]
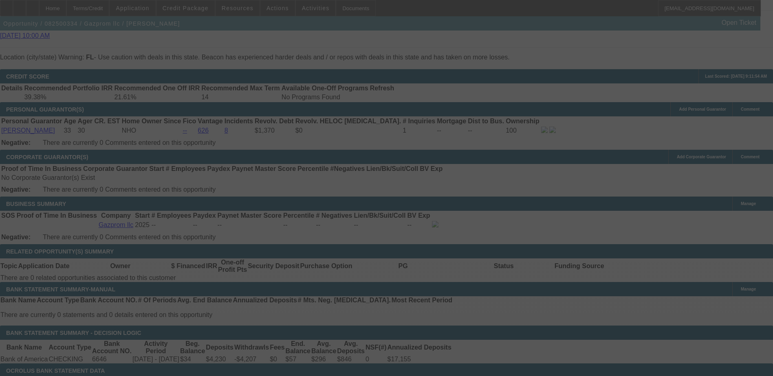
select select "0"
select select "2"
select select "0.1"
select select "4"
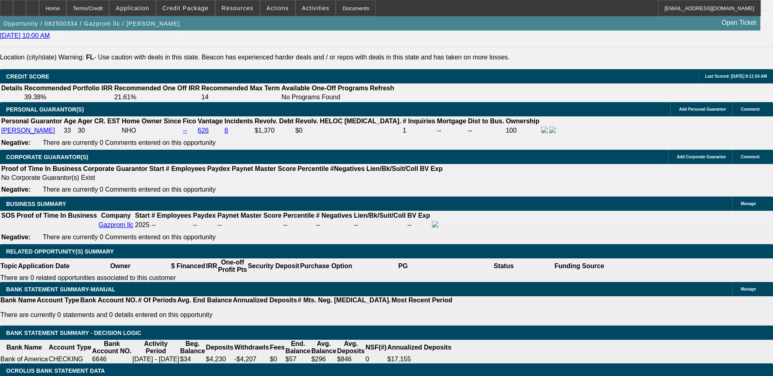
type input "UNKNOWN"
type input "287"
type input "$12,027.13"
type input "287.8"
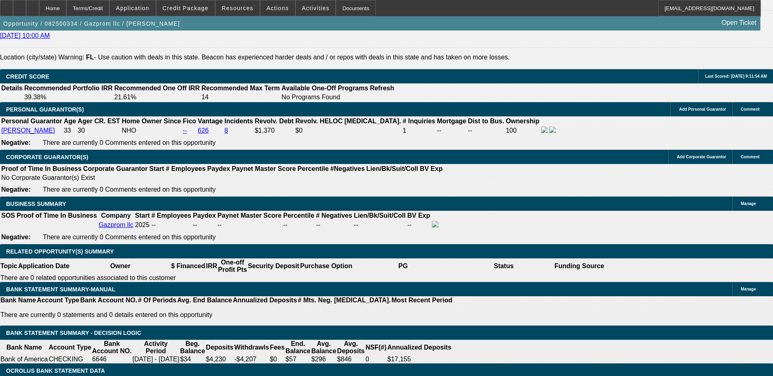
type input "$12,059.75"
type input "27.8"
type input "$2,739.06"
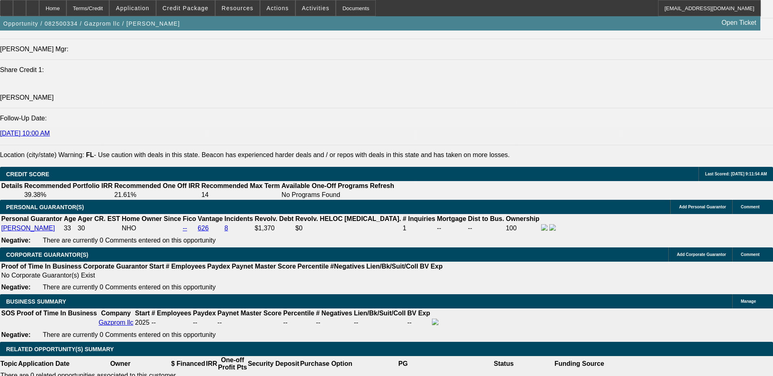
scroll to position [1049, 0]
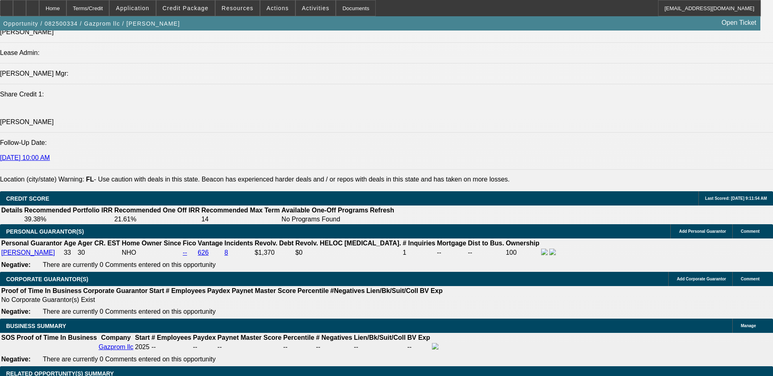
type input "27.8"
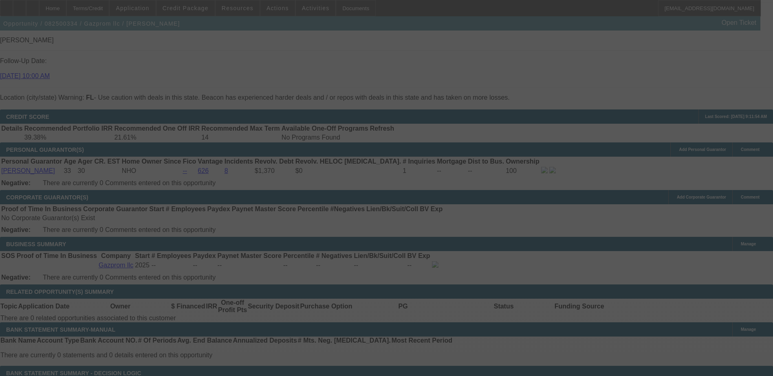
scroll to position [1171, 0]
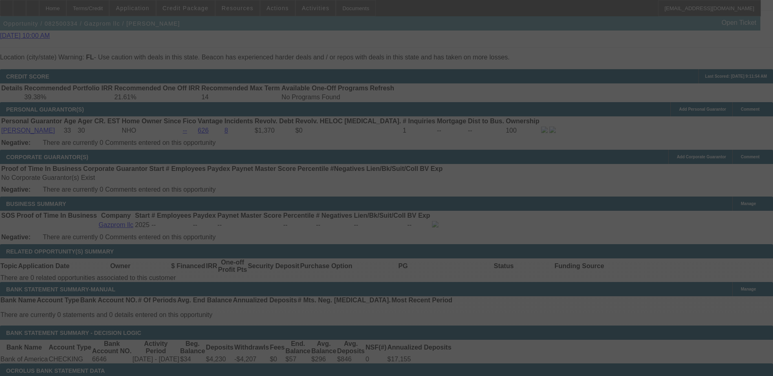
select select "0"
select select "0.1"
select select "4"
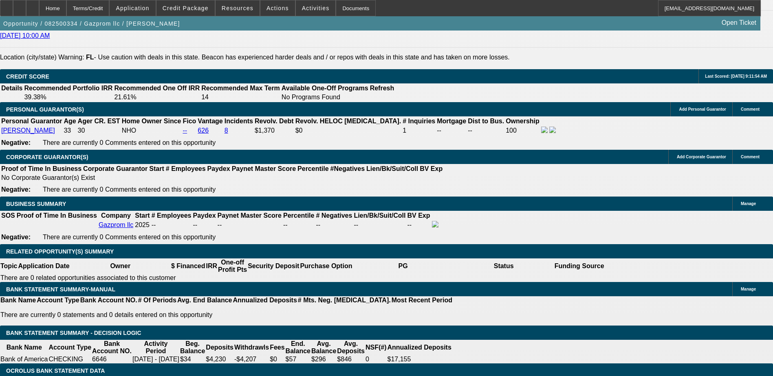
type input "278"
type input "UNKNOWN"
type input "28"
type input "$2,744.15"
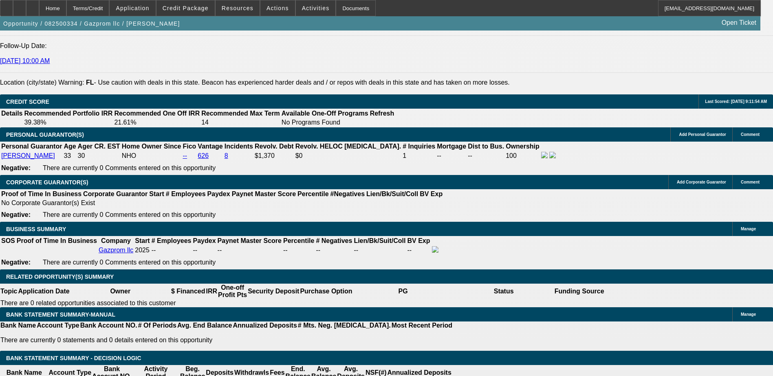
scroll to position [1090, 0]
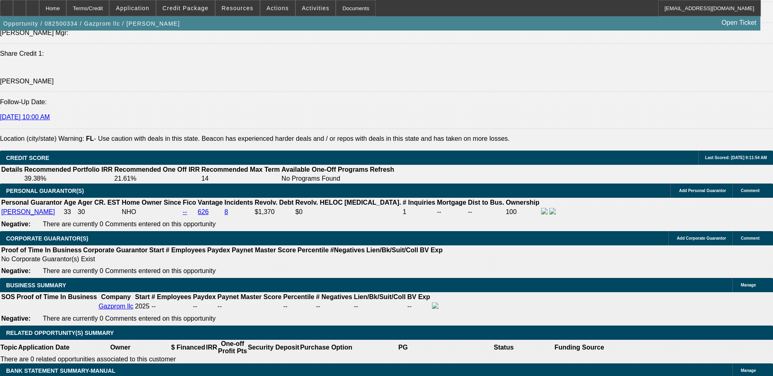
type input "28"
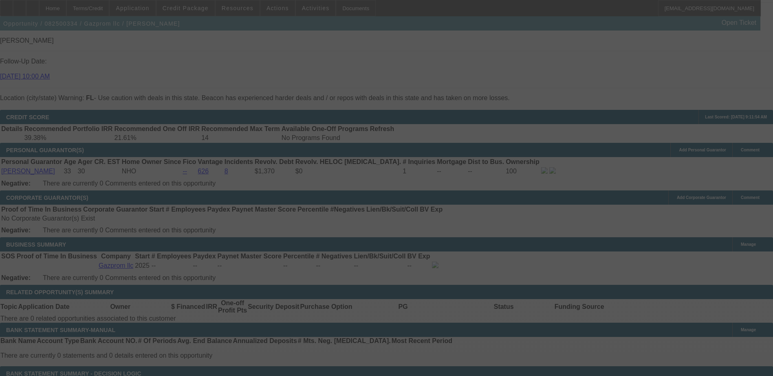
scroll to position [1171, 0]
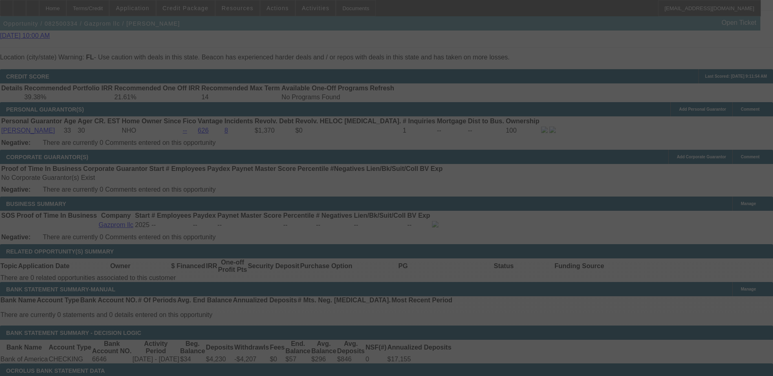
select select "0"
select select "0.1"
select select "4"
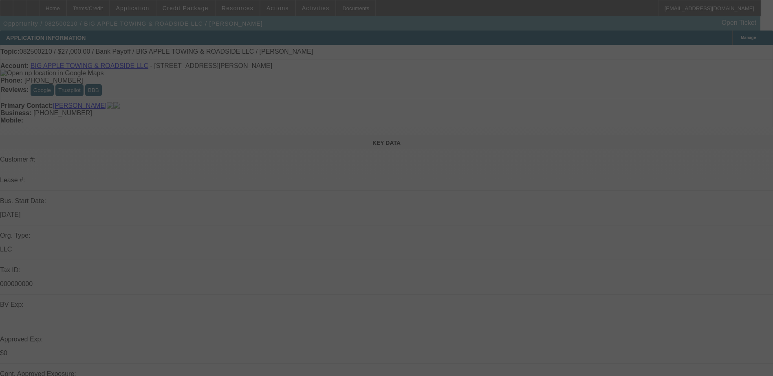
click at [365, 257] on div at bounding box center [386, 188] width 773 height 376
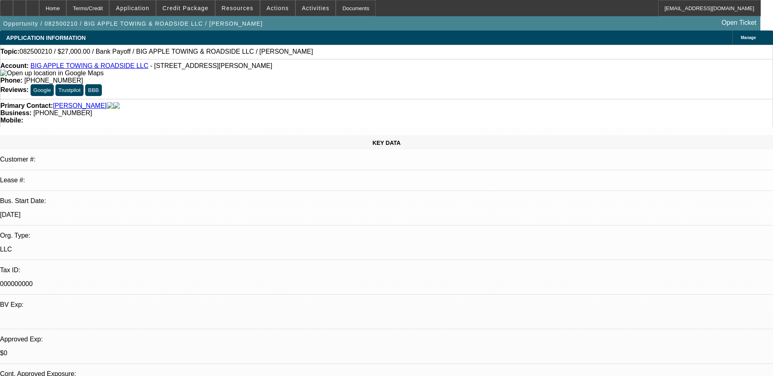
select select "0.1"
select select "2"
select select "0"
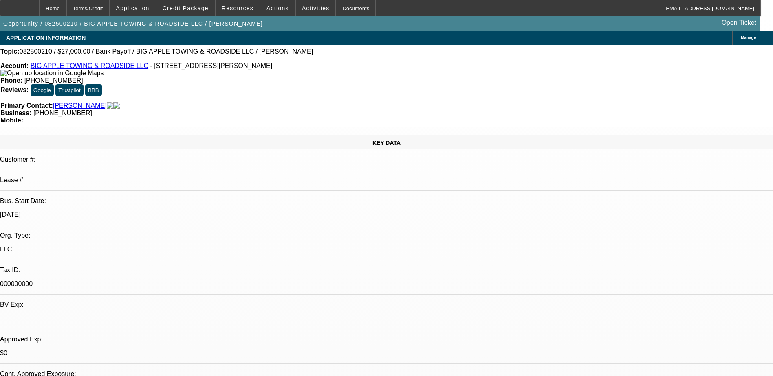
select select "0"
select select "1"
select select "2"
select select "6"
select select "1"
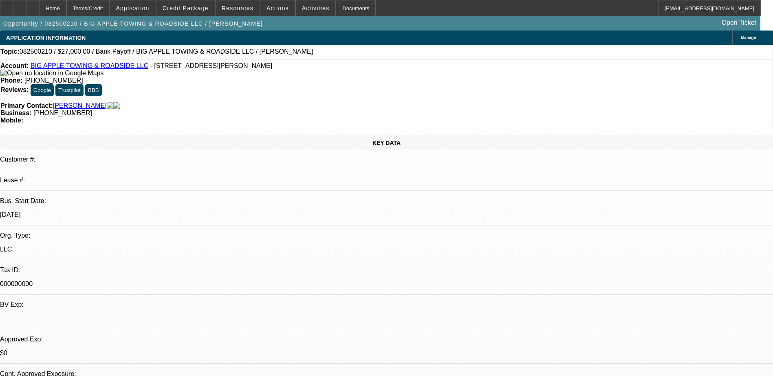
select select "2"
select select "6"
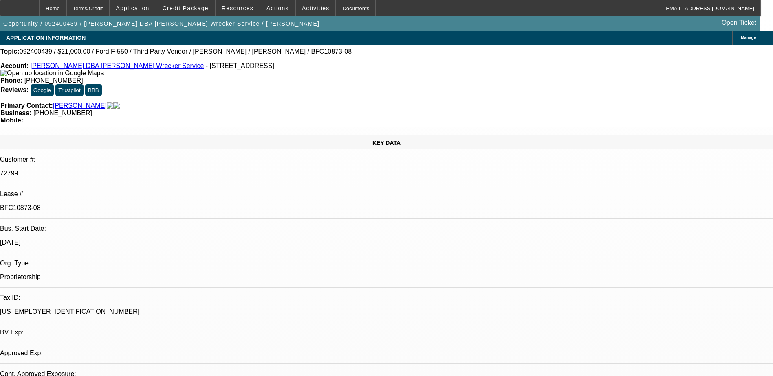
select select "0"
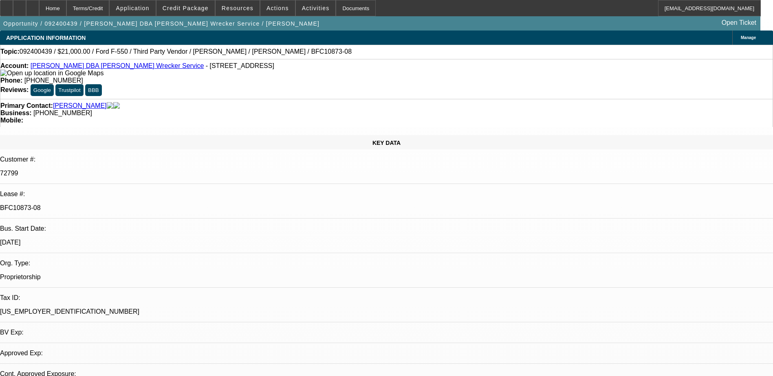
select select "0"
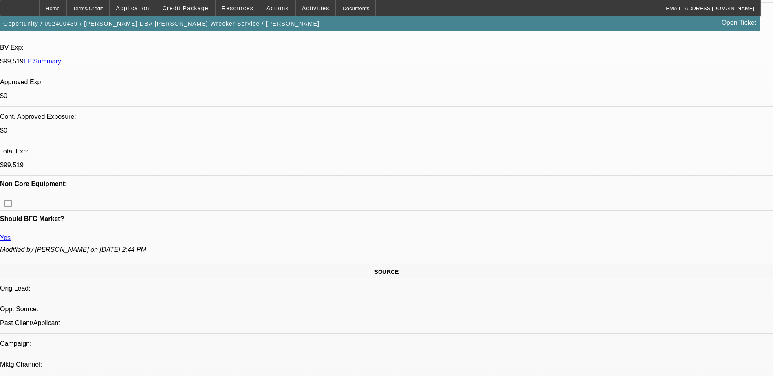
select select "1"
select select "6"
select select "1"
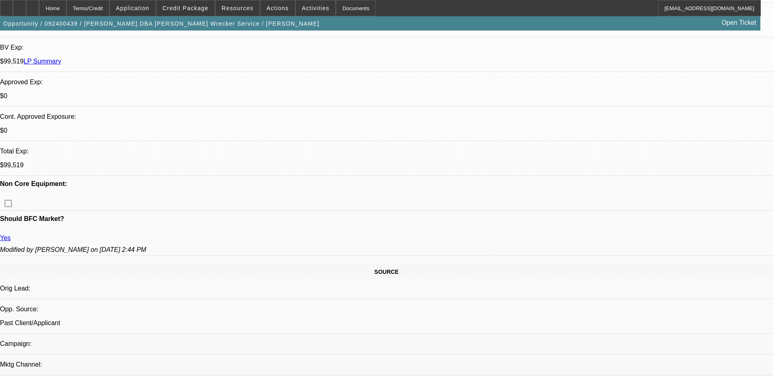
select select "6"
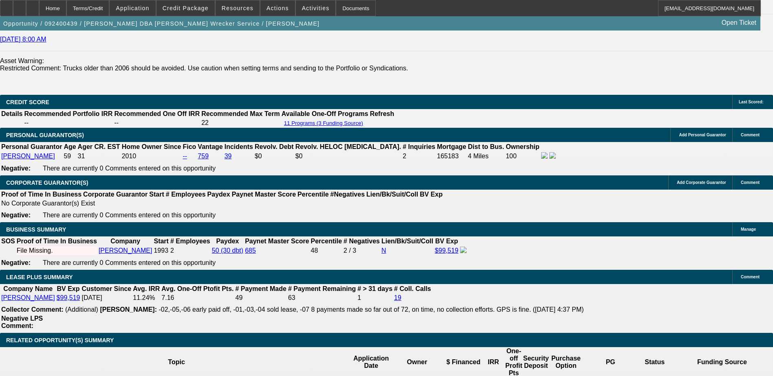
scroll to position [978, 0]
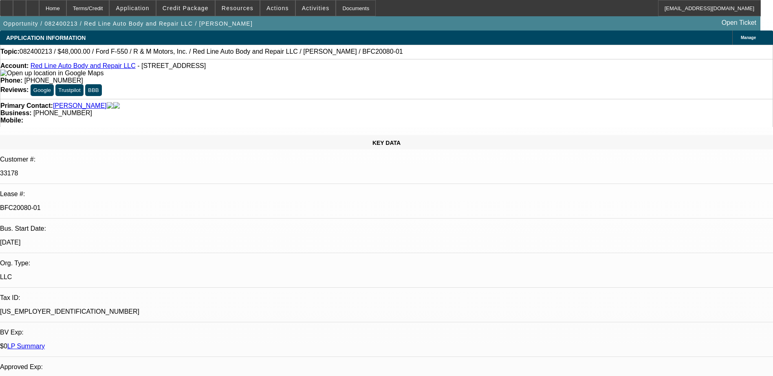
select select "0"
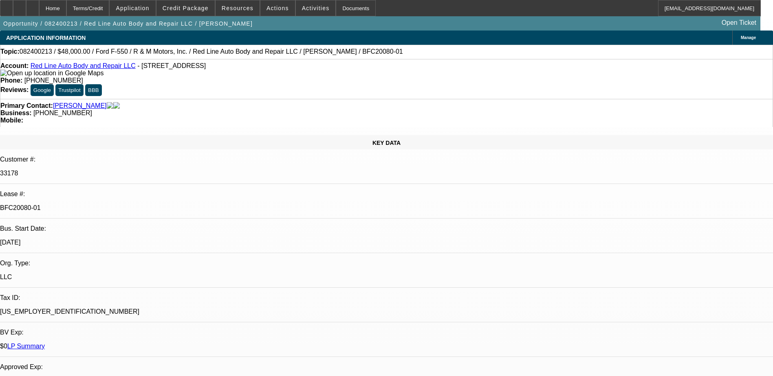
select select "0"
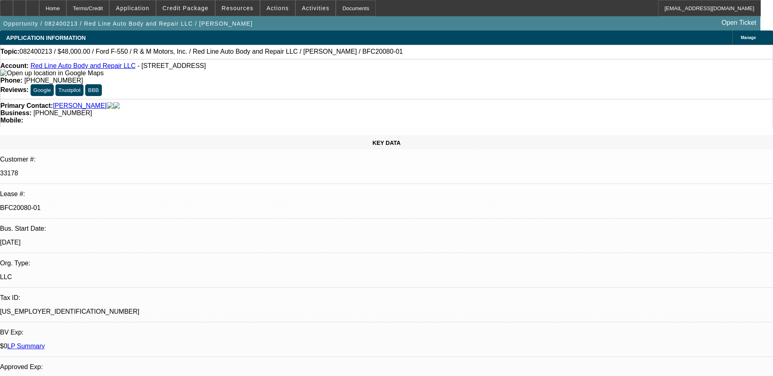
select select "0"
select select "1"
select select "6"
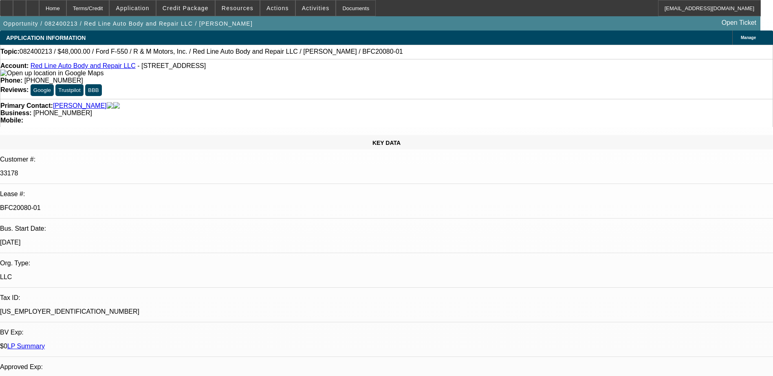
select select "1"
select select "3"
select select "6"
select select "1"
select select "3"
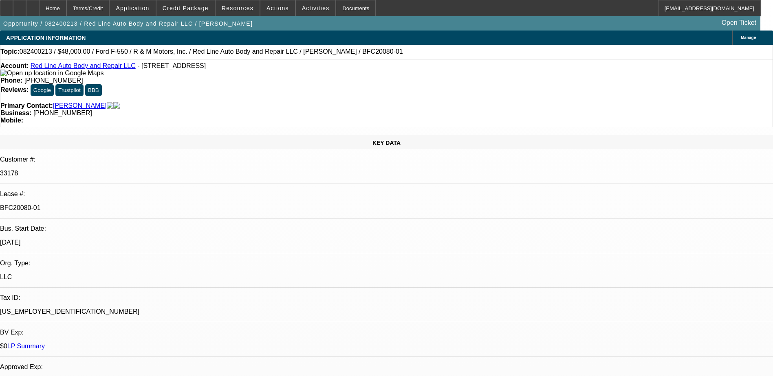
select select "6"
select select "1"
select select "2"
select select "6"
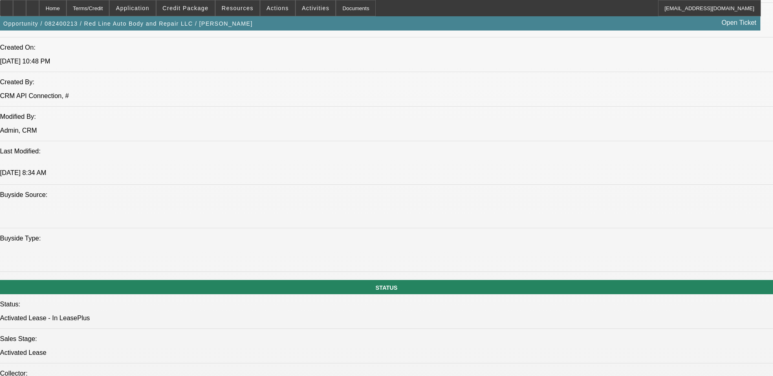
scroll to position [937, 0]
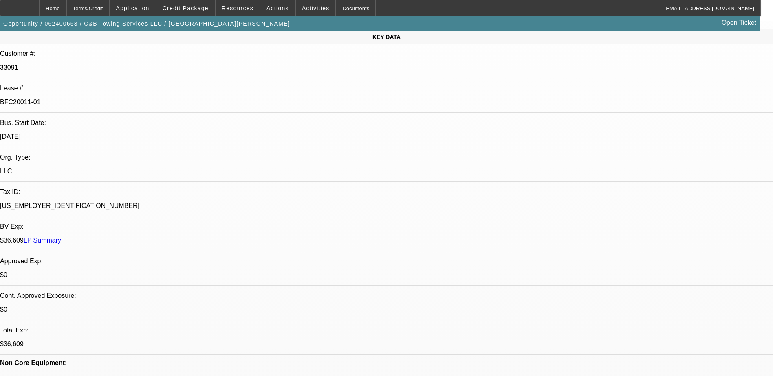
select select "0.15"
select select "2"
select select "0"
select select "0.15"
select select "2"
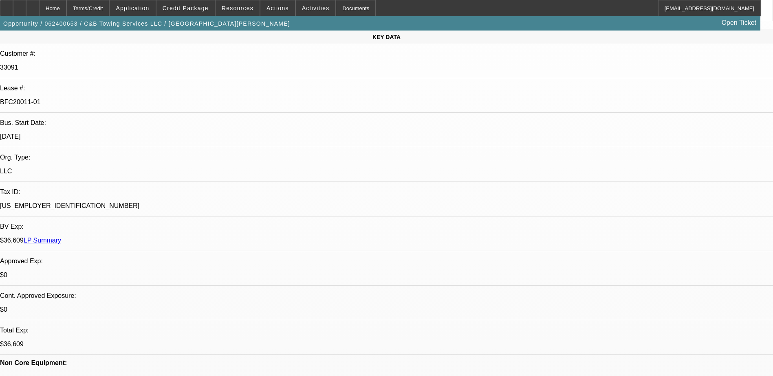
select select "0"
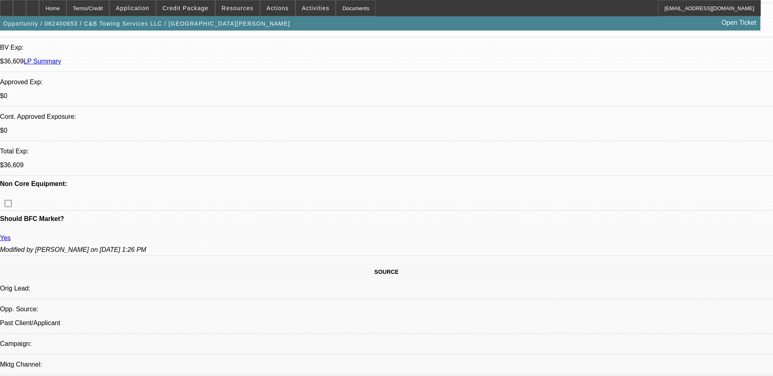
select select "1"
select select "2"
select select "6"
select select "1"
select select "2"
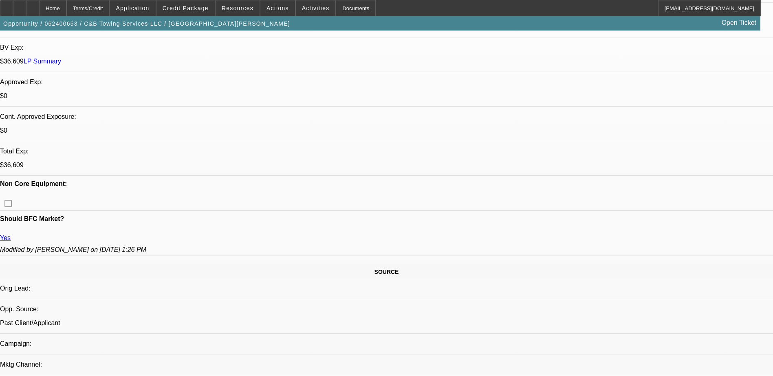
select select "6"
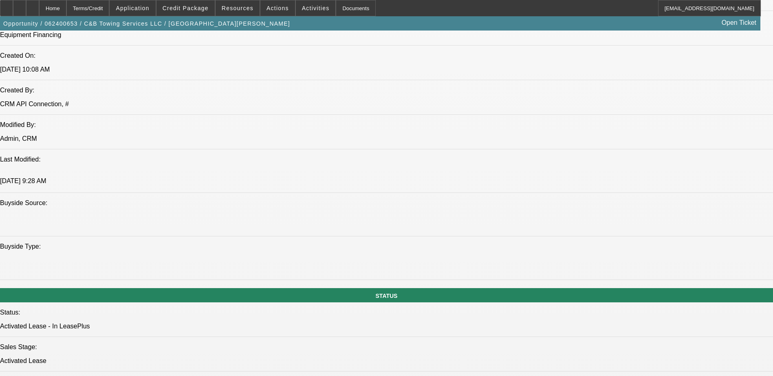
scroll to position [937, 0]
